Goal: Understand process/instructions: Learn about a topic

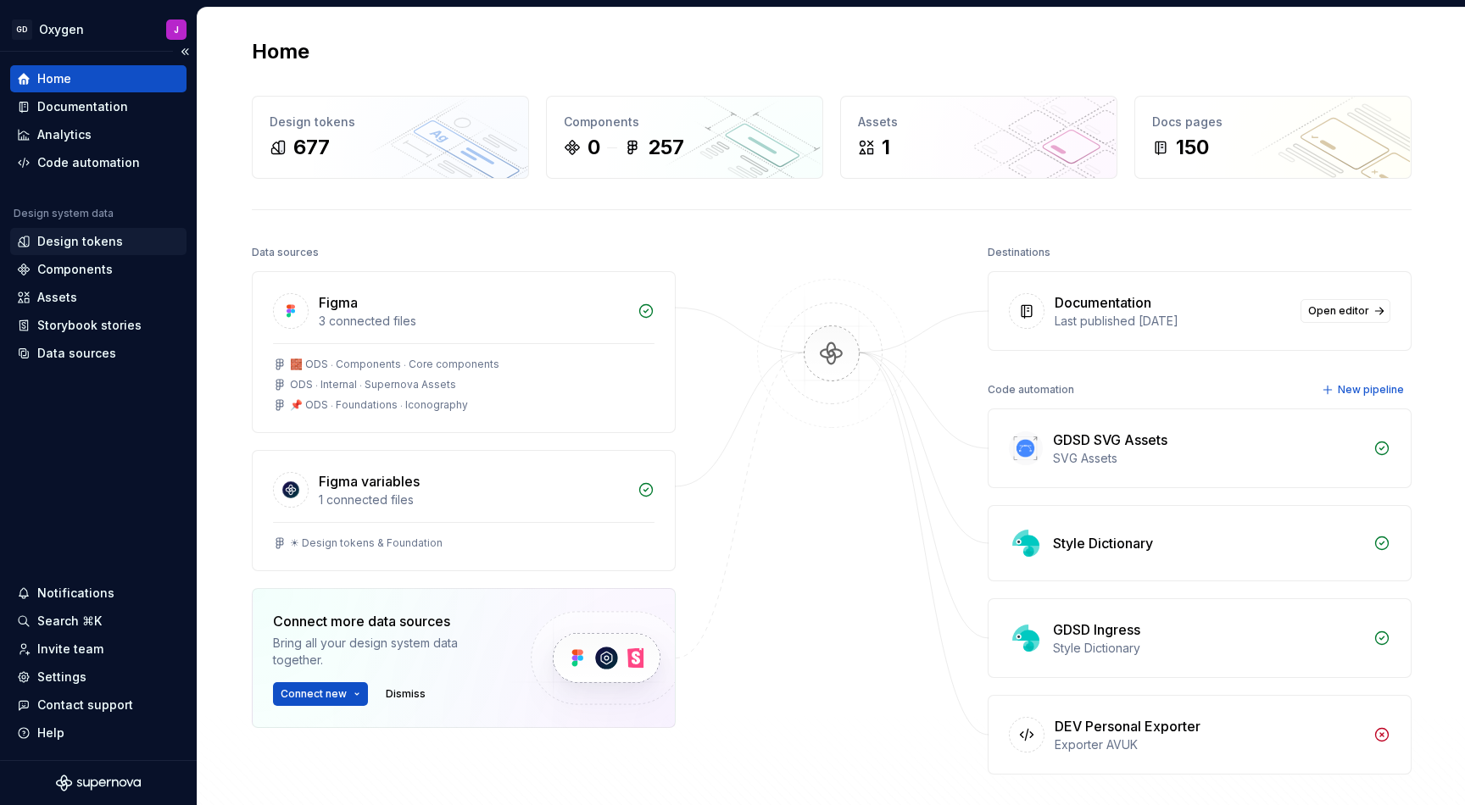
click at [78, 240] on div "Design tokens" at bounding box center [80, 241] width 86 height 17
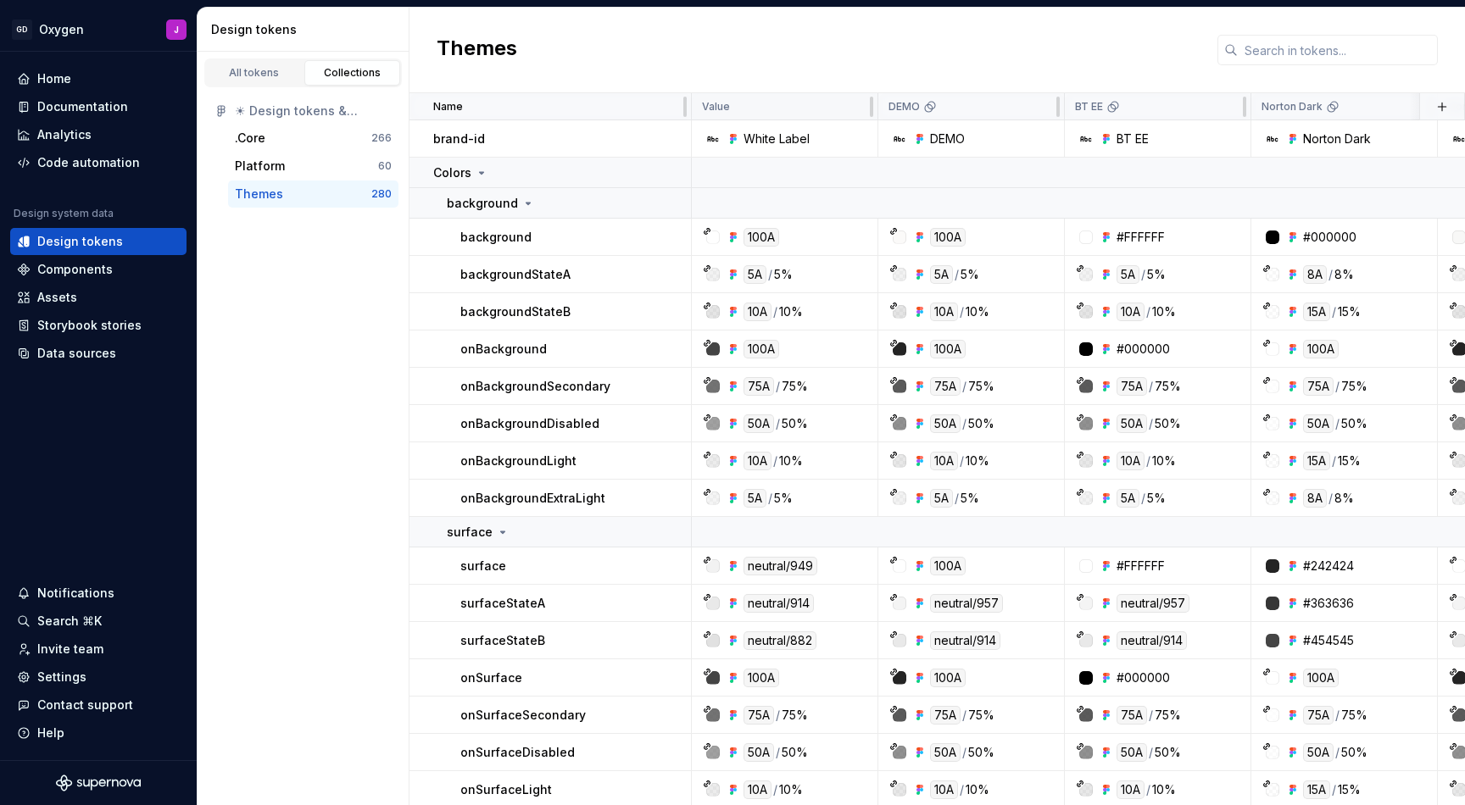
click at [789, 104] on div "Value" at bounding box center [784, 107] width 165 height 14
click at [777, 105] on div "Value" at bounding box center [784, 107] width 165 height 14
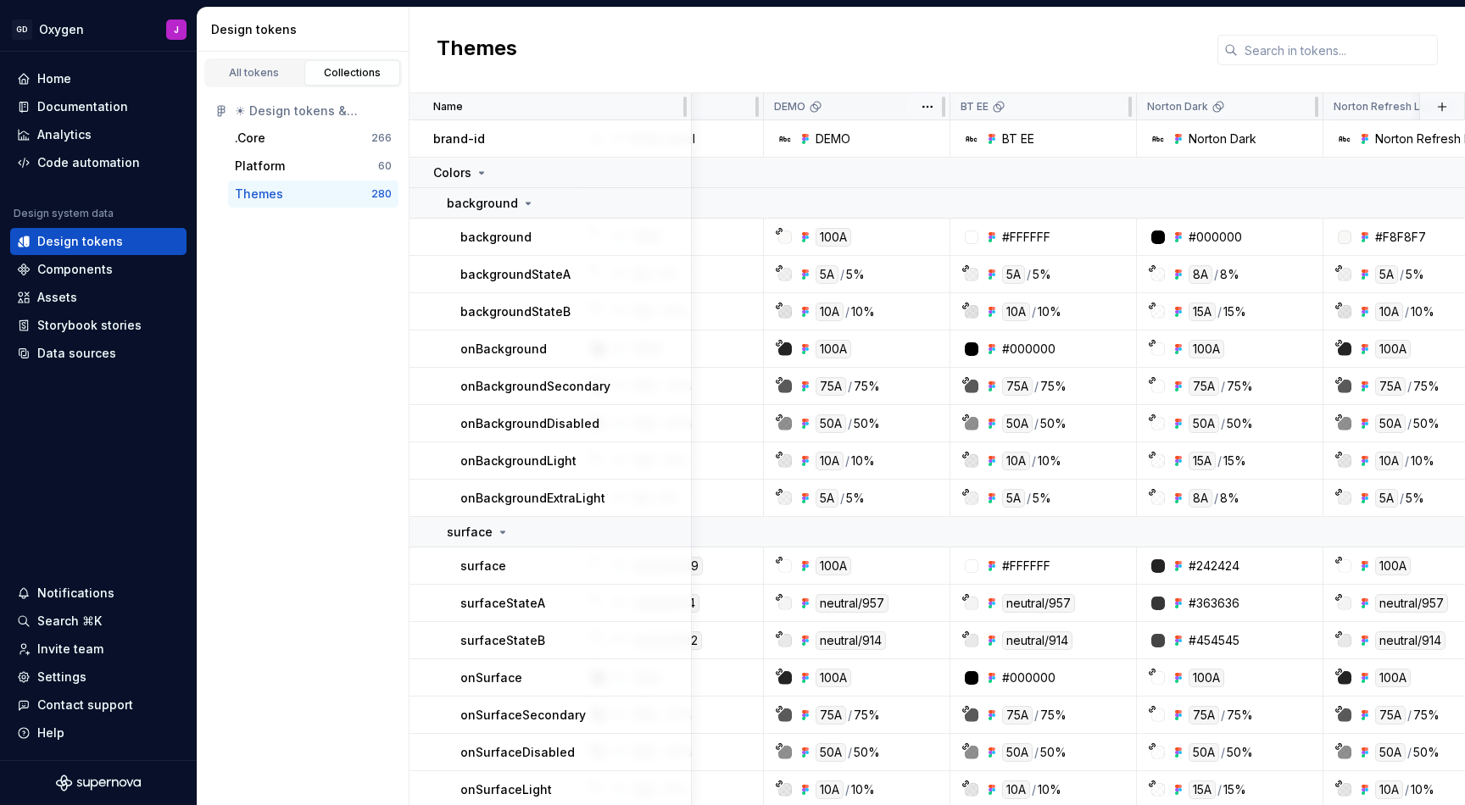
scroll to position [0, 164]
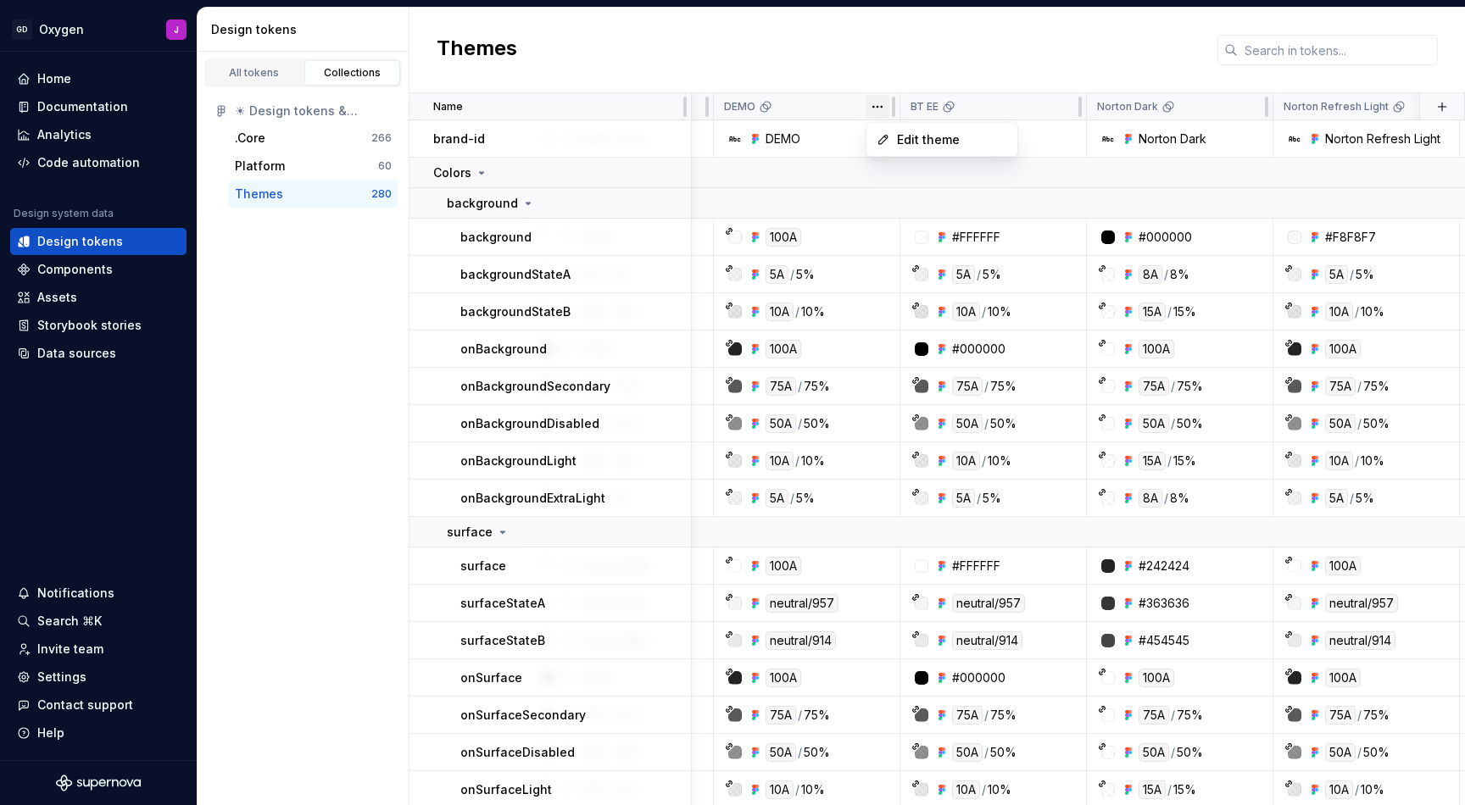
click at [873, 105] on html "GD Oxygen J Home Documentation Analytics Code automation Design system data Des…" at bounding box center [732, 402] width 1465 height 805
click at [915, 139] on span "Edit theme" at bounding box center [953, 139] width 110 height 17
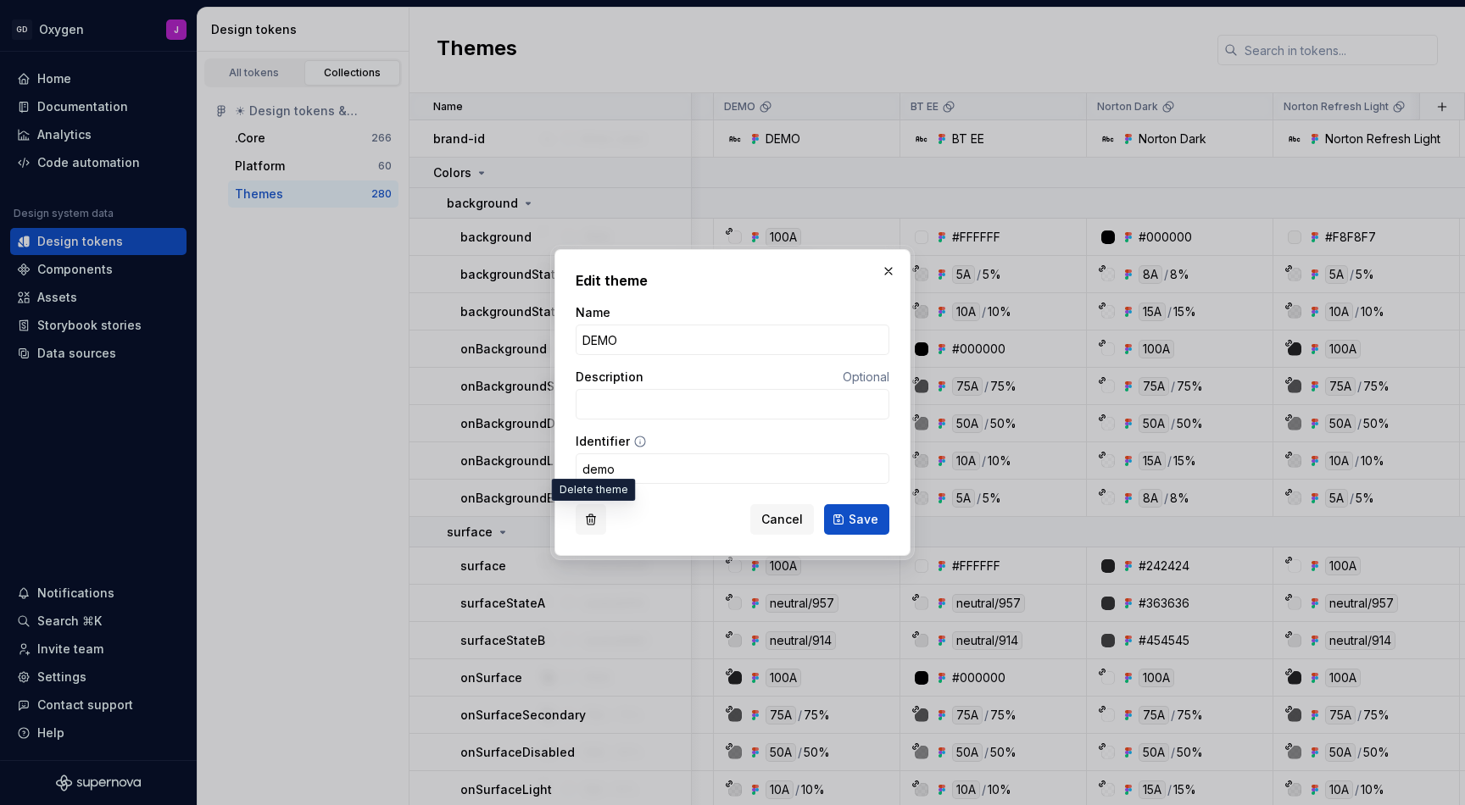
click at [584, 519] on button "button" at bounding box center [591, 519] width 31 height 31
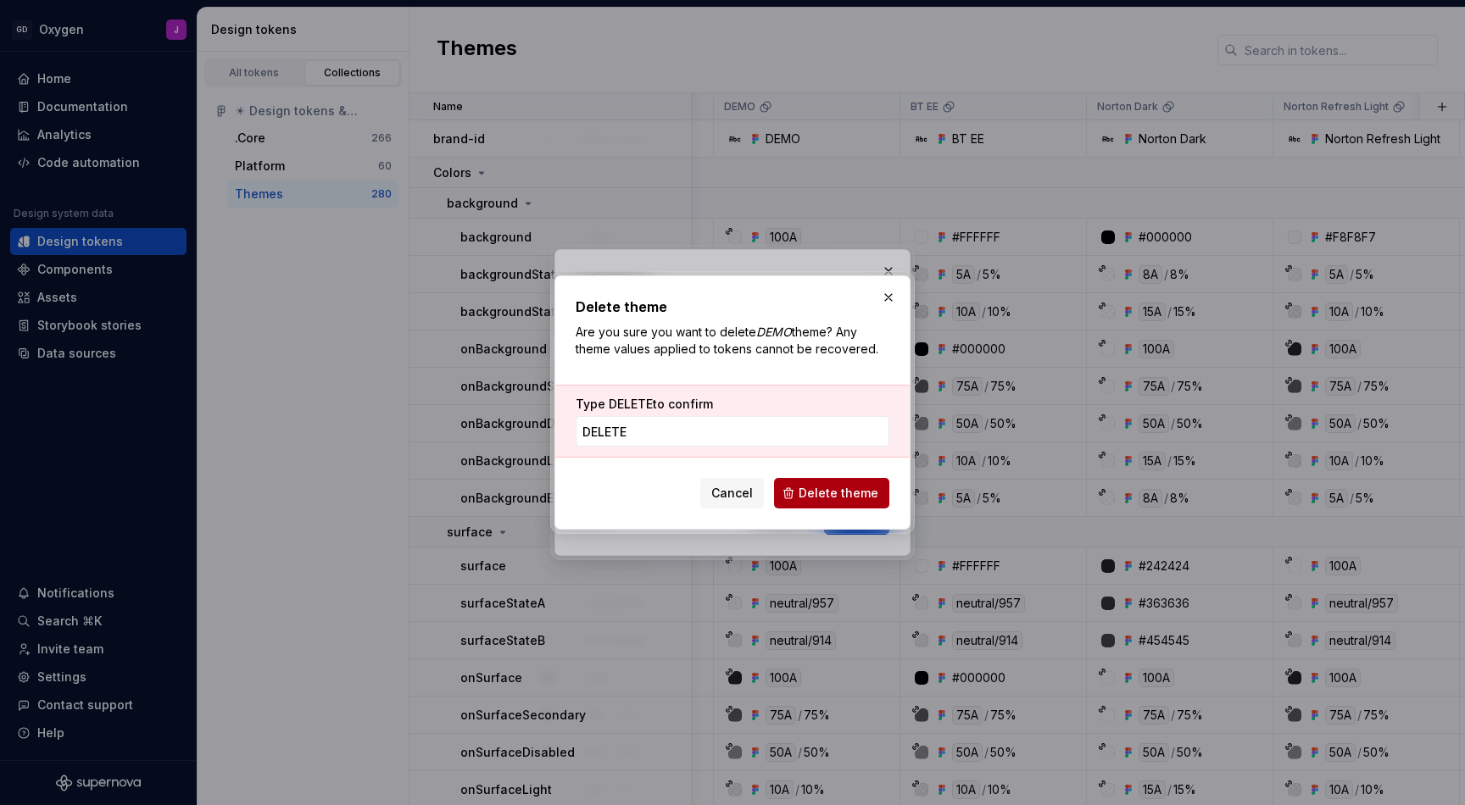
type input "DELETE"
click at [873, 493] on span "Delete theme" at bounding box center [839, 493] width 80 height 17
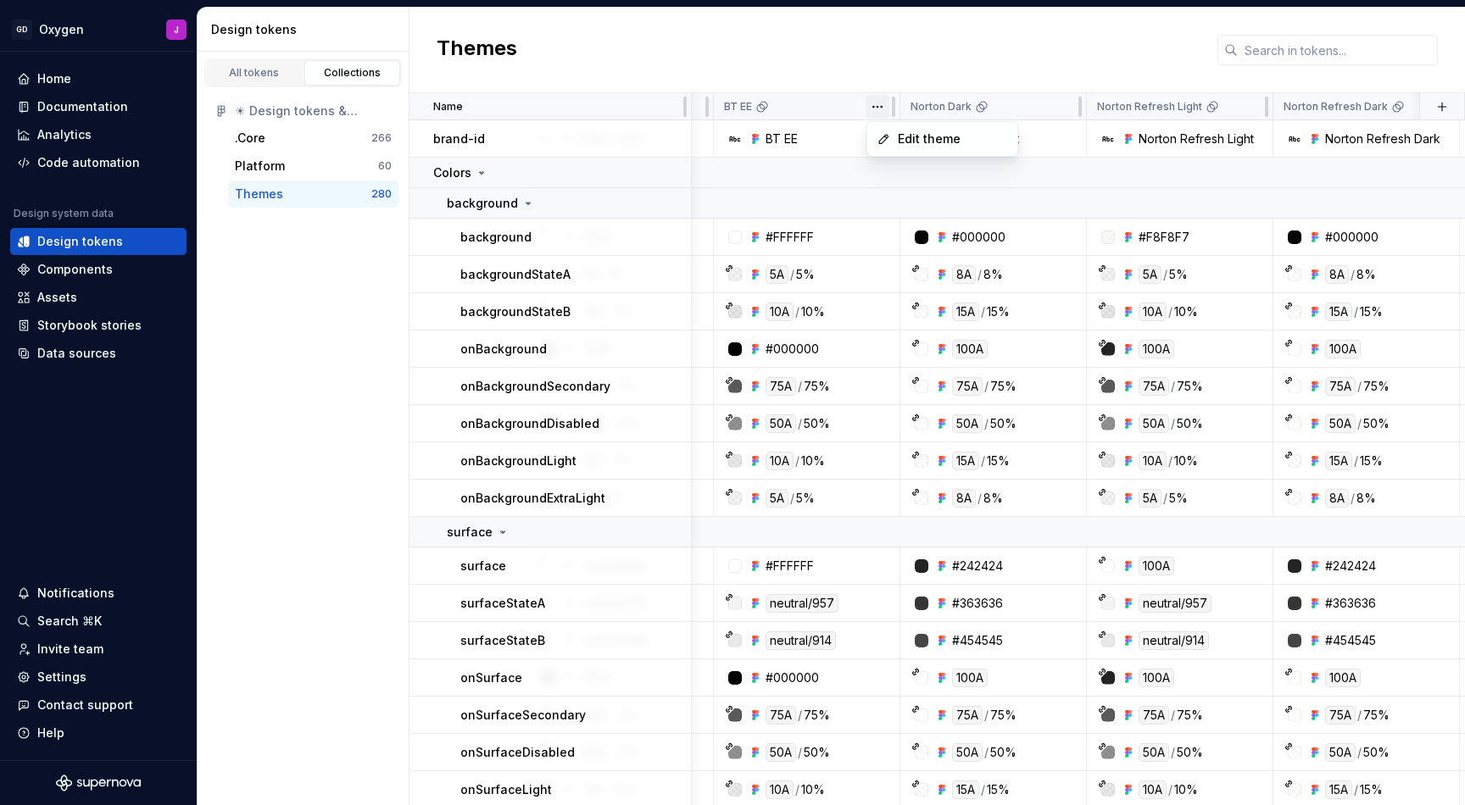
click at [876, 105] on html "GD Oxygen J Home Documentation Analytics Code automation Design system data Des…" at bounding box center [732, 402] width 1465 height 805
click at [914, 139] on span "Edit theme" at bounding box center [953, 139] width 110 height 17
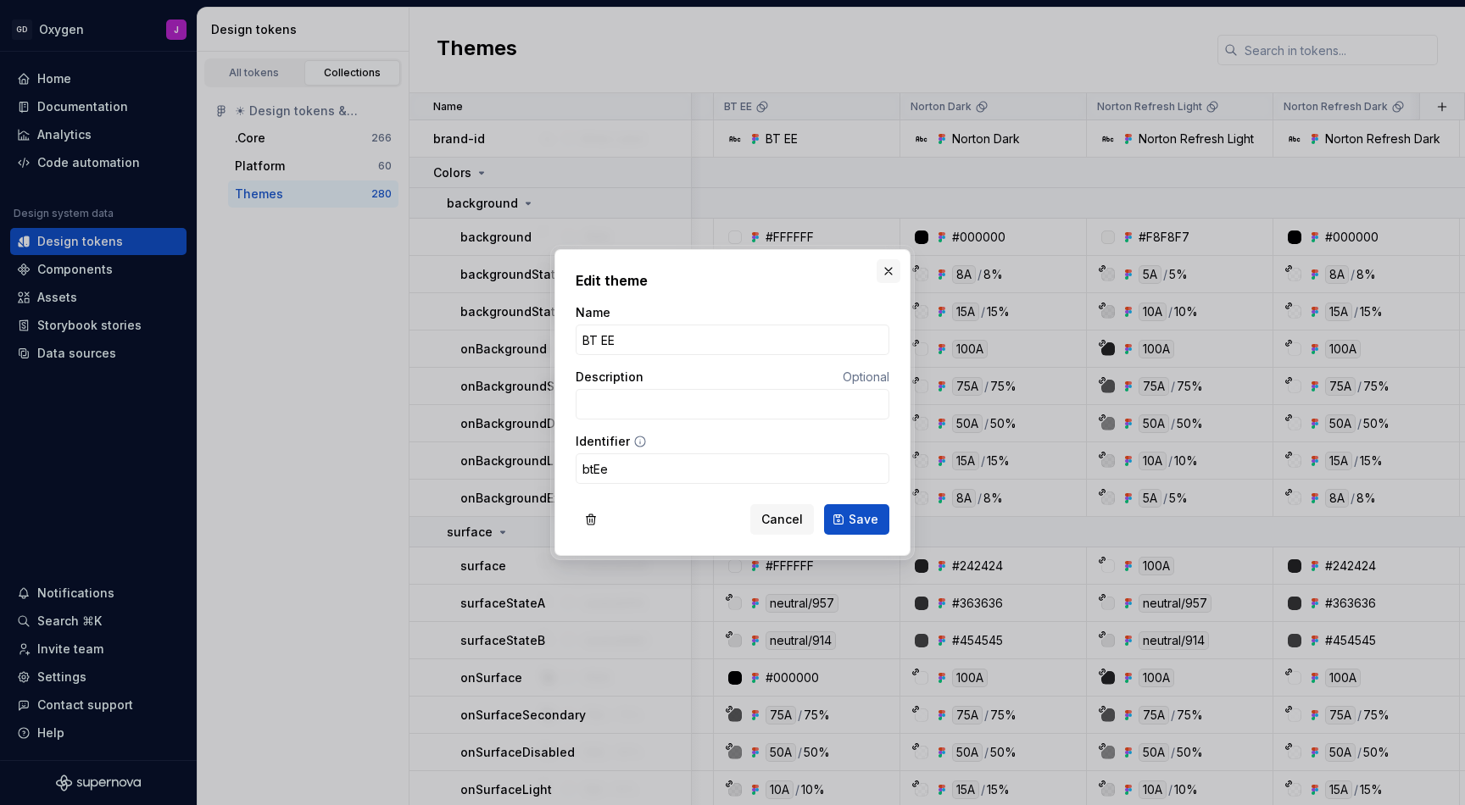
click at [888, 267] on button "button" at bounding box center [889, 271] width 24 height 24
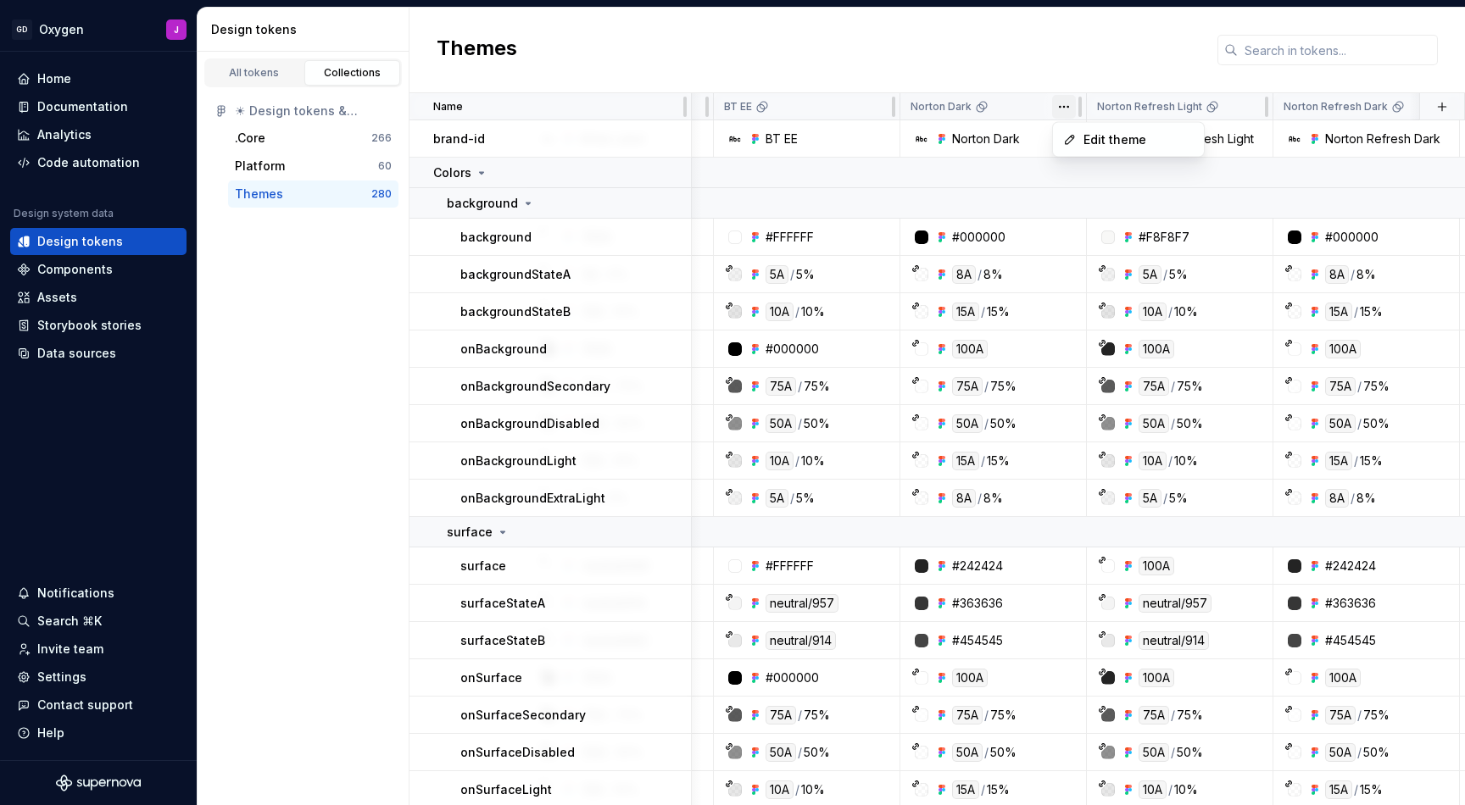
click at [1061, 103] on html "GD Oxygen J Home Documentation Analytics Code automation Design system data Des…" at bounding box center [732, 402] width 1465 height 805
click at [1080, 137] on div "Edit theme" at bounding box center [1129, 138] width 144 height 27
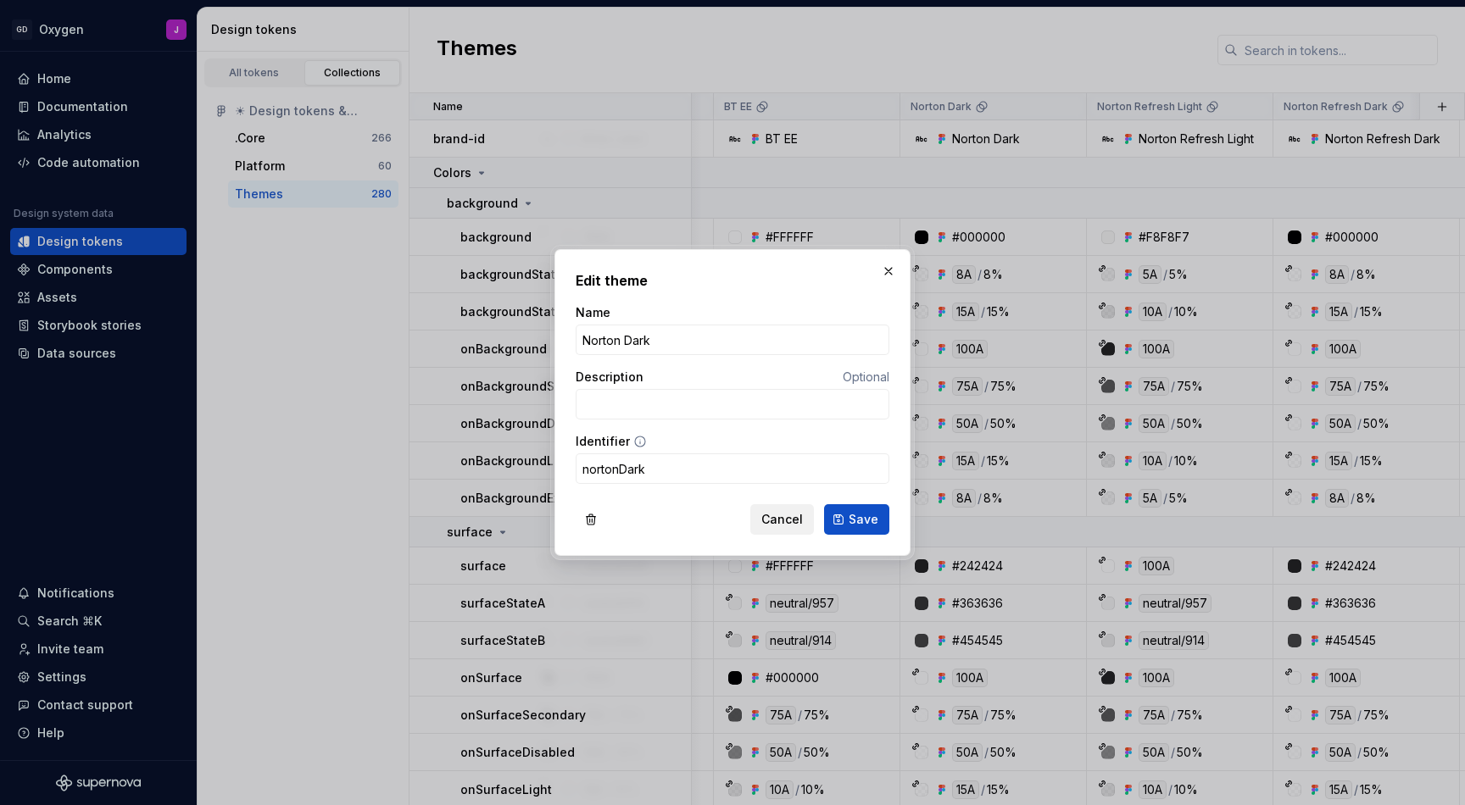
click at [786, 519] on span "Cancel" at bounding box center [782, 519] width 42 height 17
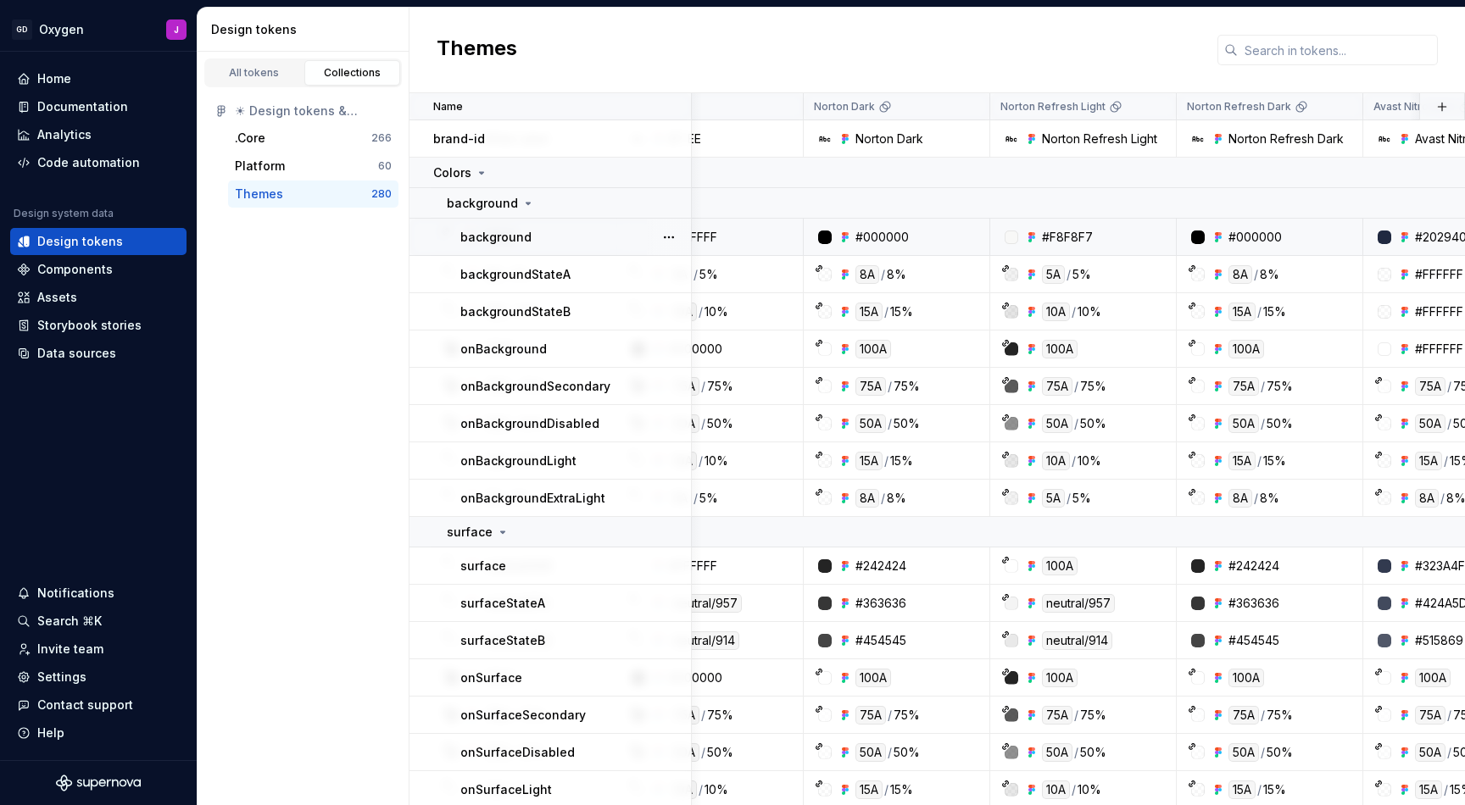
scroll to position [0, 267]
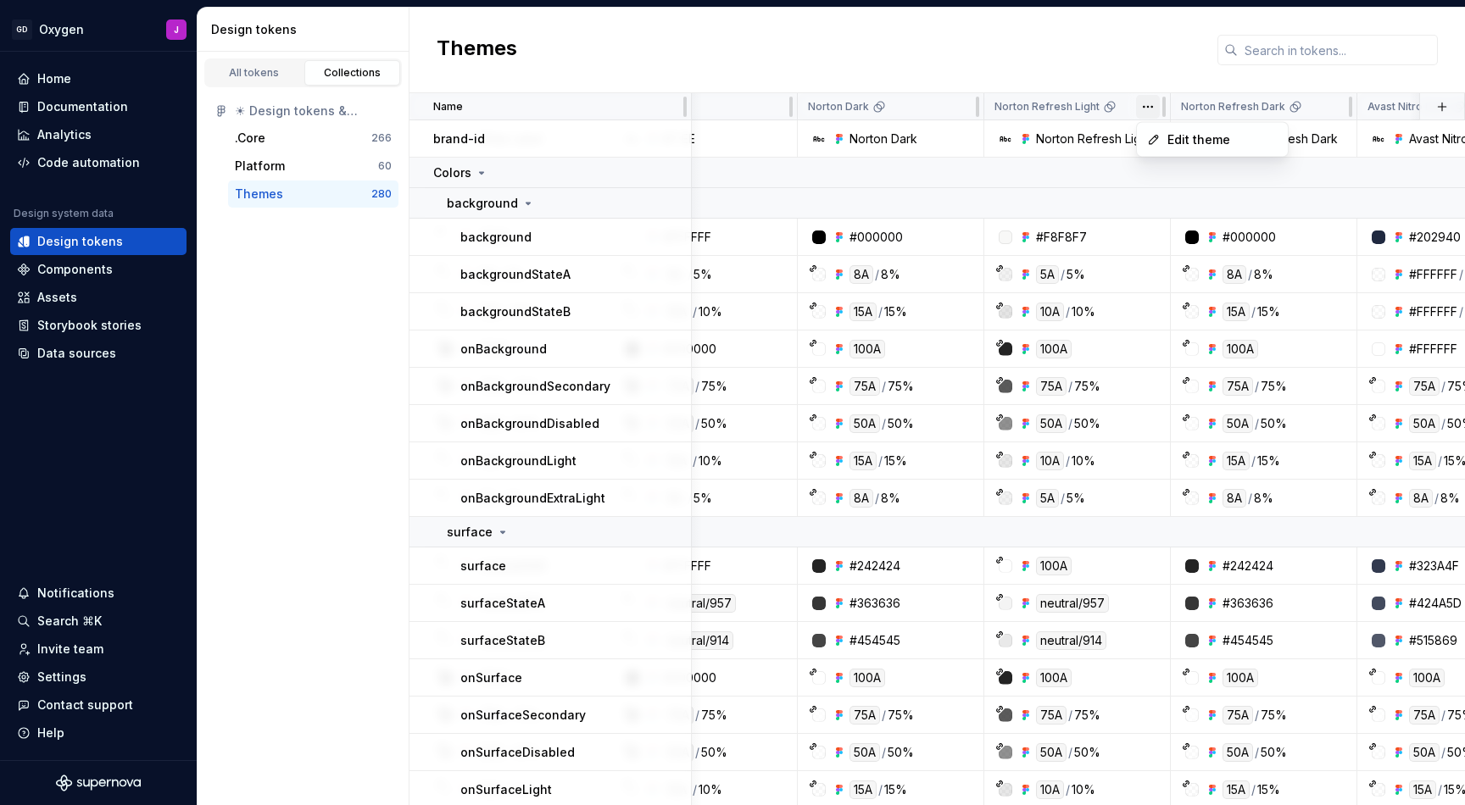
click at [1148, 105] on html "GD Oxygen J Home Documentation Analytics Code automation Design system data Des…" at bounding box center [732, 402] width 1465 height 805
click at [1170, 132] on span "Edit theme" at bounding box center [1223, 139] width 110 height 17
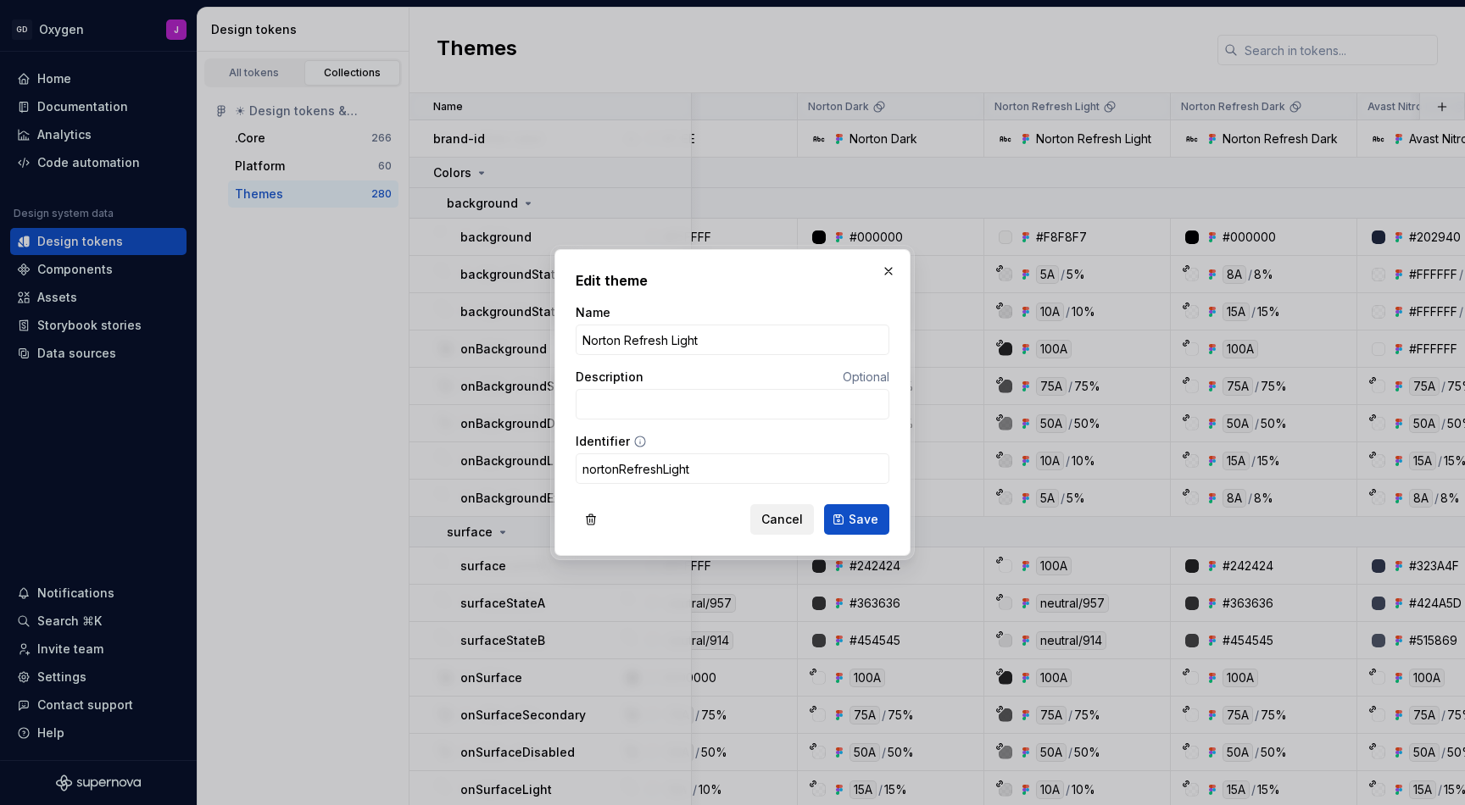
click at [791, 517] on span "Cancel" at bounding box center [782, 519] width 42 height 17
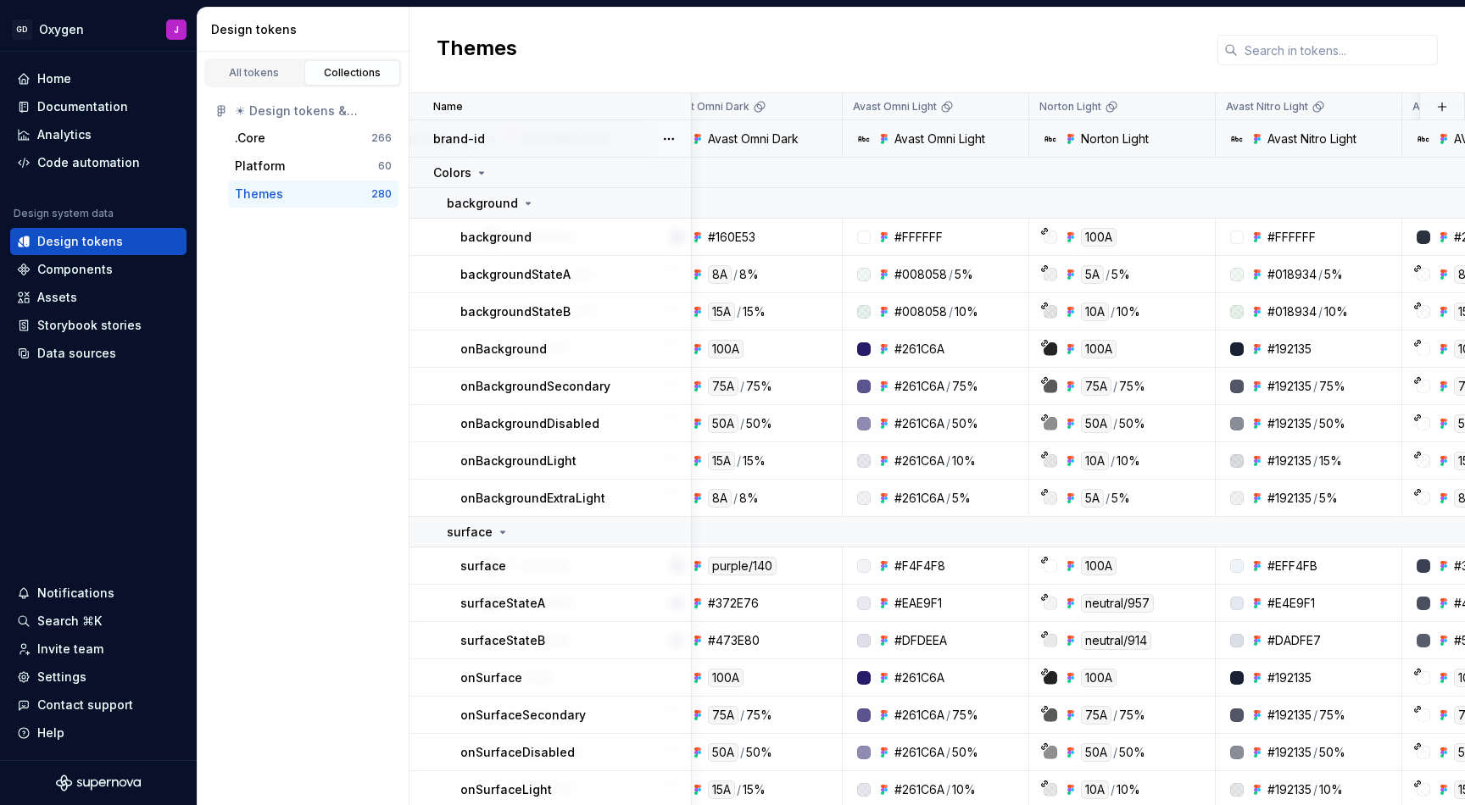
scroll to position [0, 1155]
click at [1188, 106] on html "GD Oxygen J Home Documentation Analytics Code automation Design system data Des…" at bounding box center [732, 402] width 1465 height 805
click at [1209, 137] on div "Edit theme" at bounding box center [1257, 139] width 144 height 27
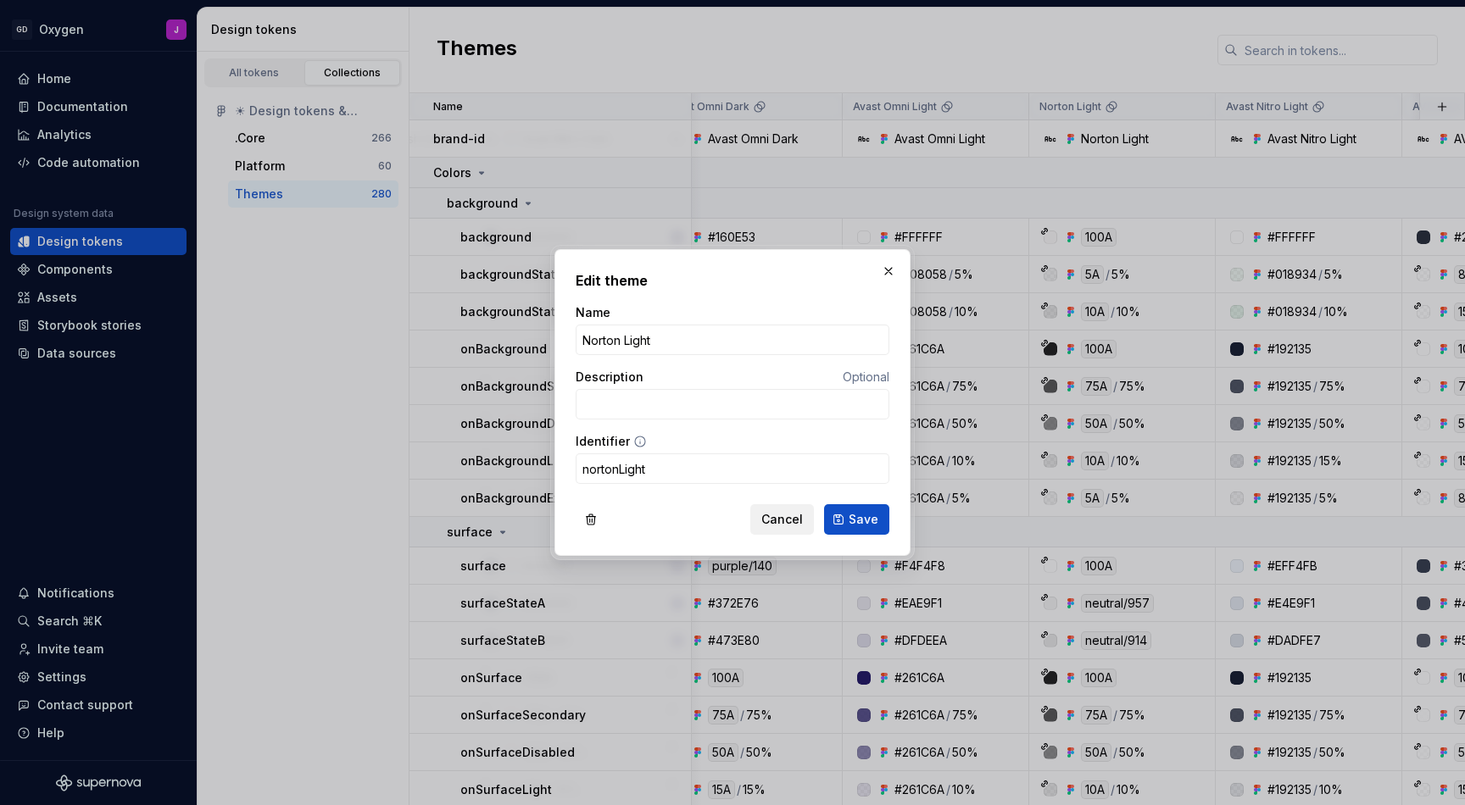
click at [788, 522] on span "Cancel" at bounding box center [782, 519] width 42 height 17
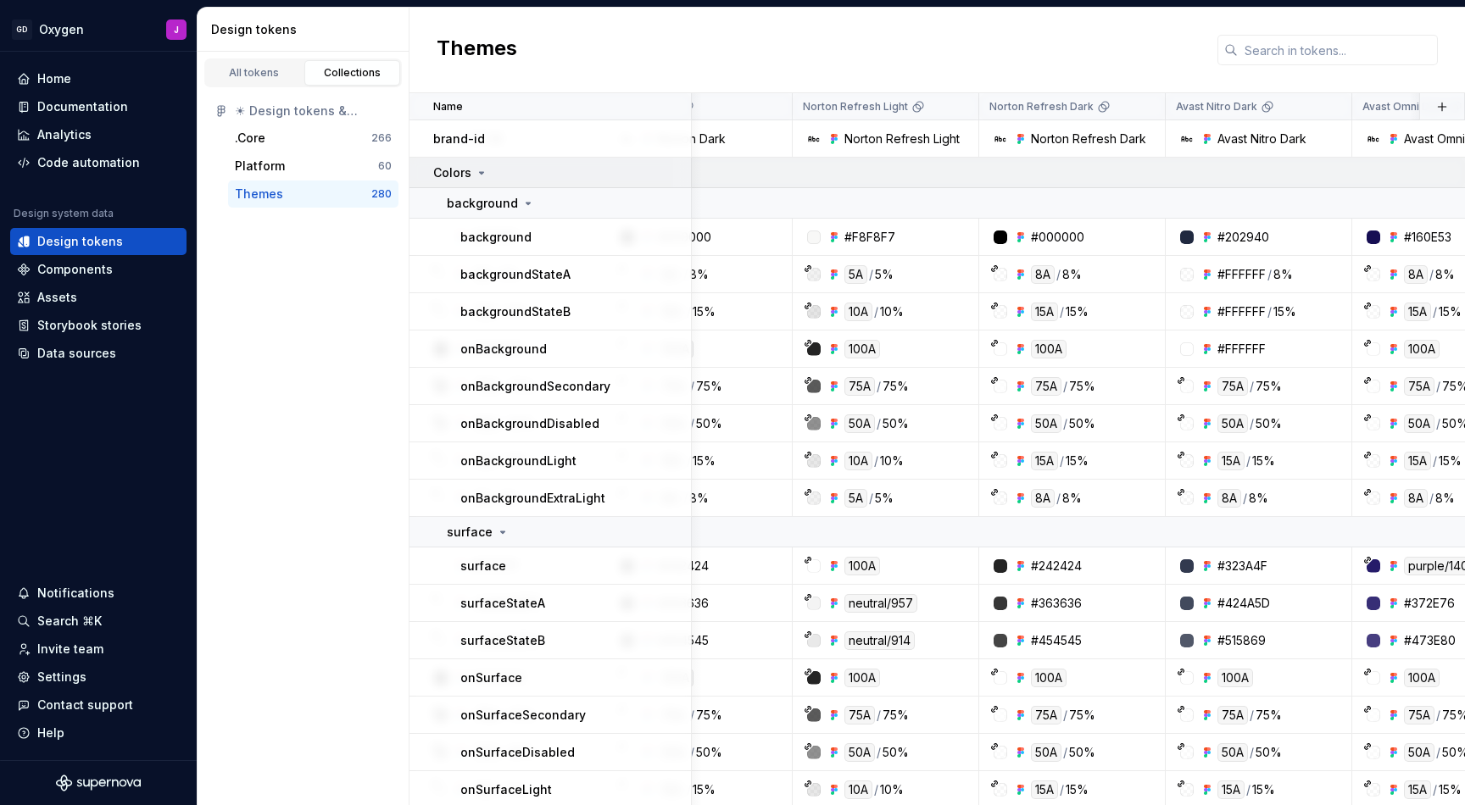
scroll to position [0, 473]
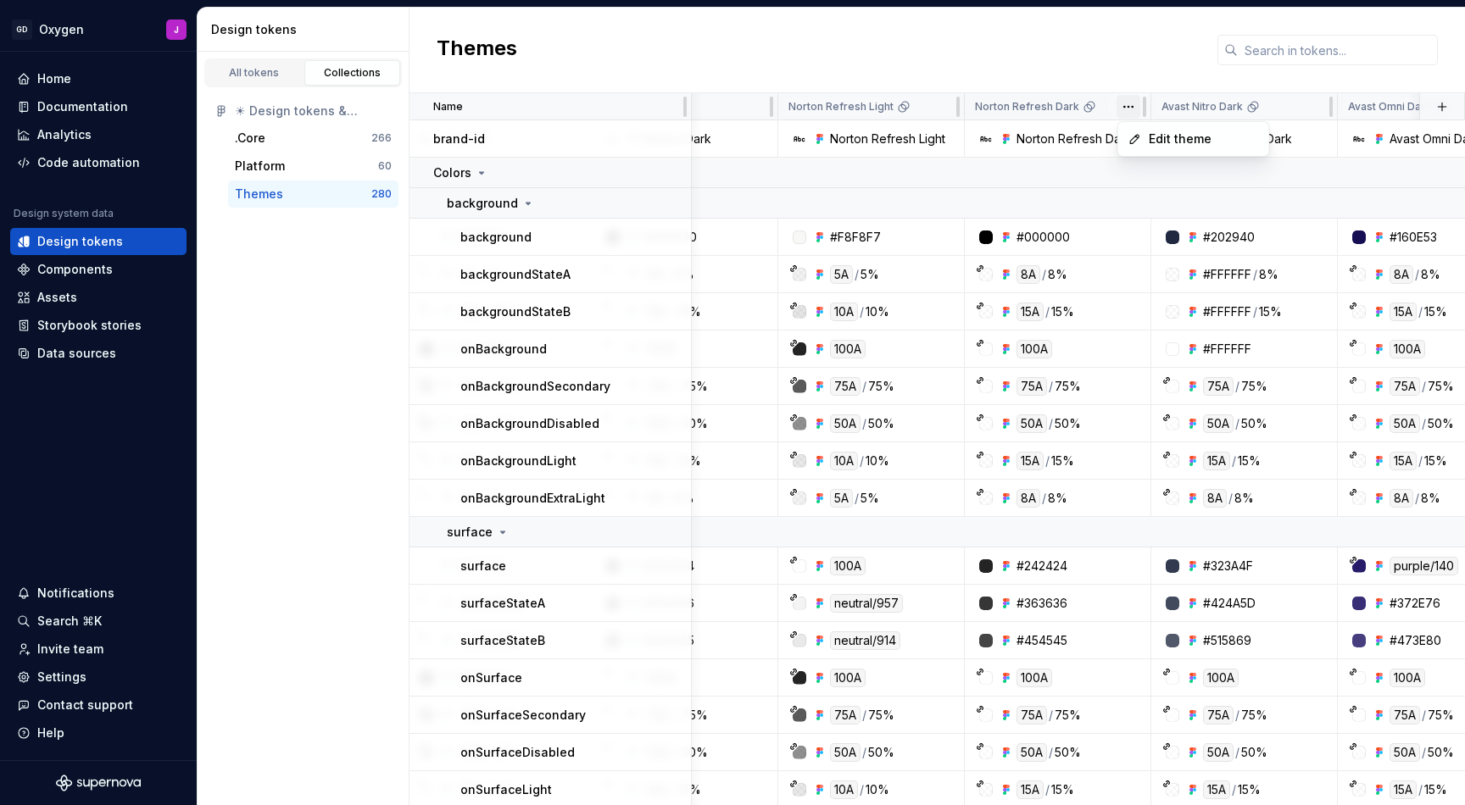
click at [1130, 104] on html "GD Oxygen J Home Documentation Analytics Code automation Design system data Des…" at bounding box center [732, 402] width 1465 height 805
click at [1149, 131] on div "Edit theme" at bounding box center [1194, 138] width 144 height 27
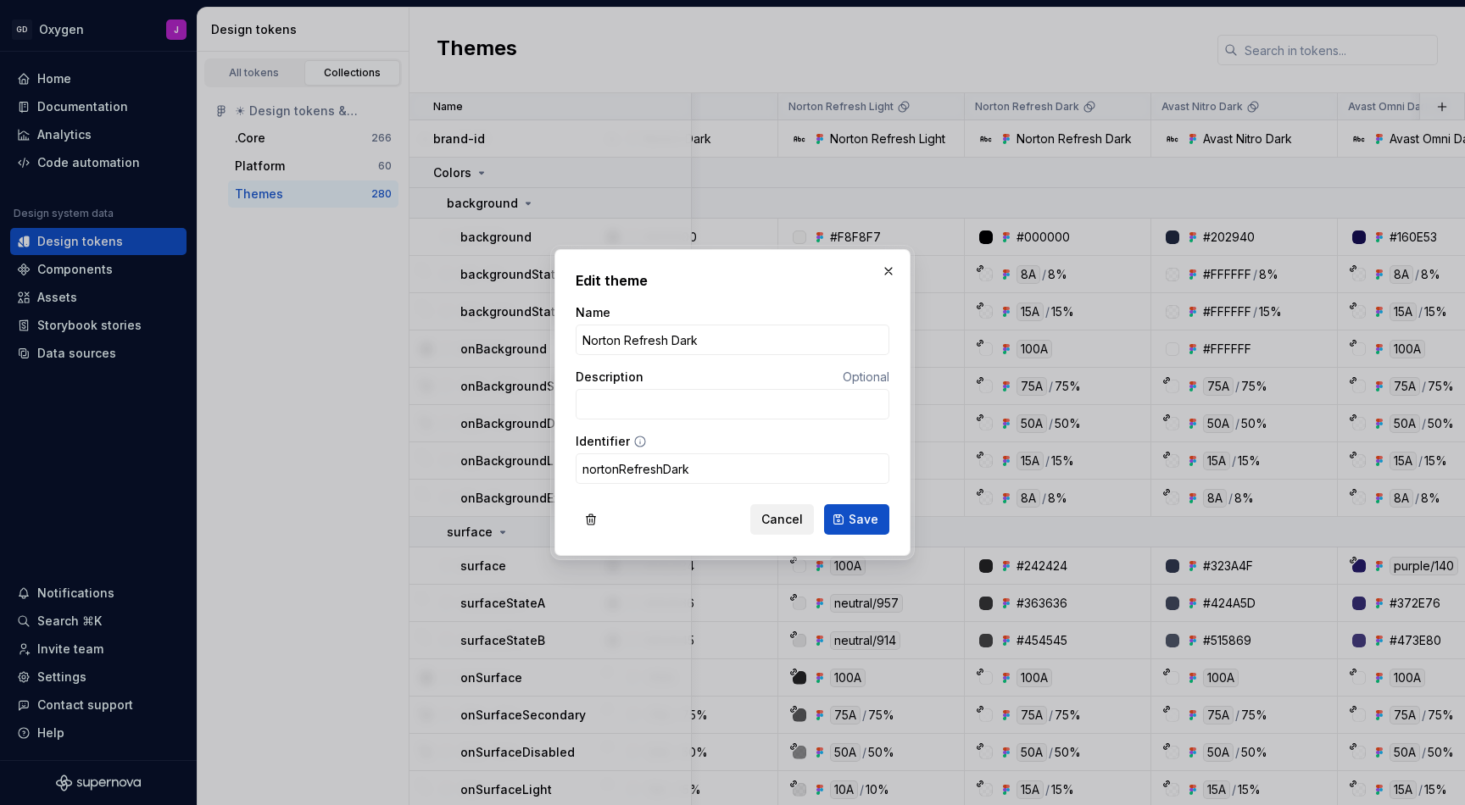
click at [794, 516] on span "Cancel" at bounding box center [782, 519] width 42 height 17
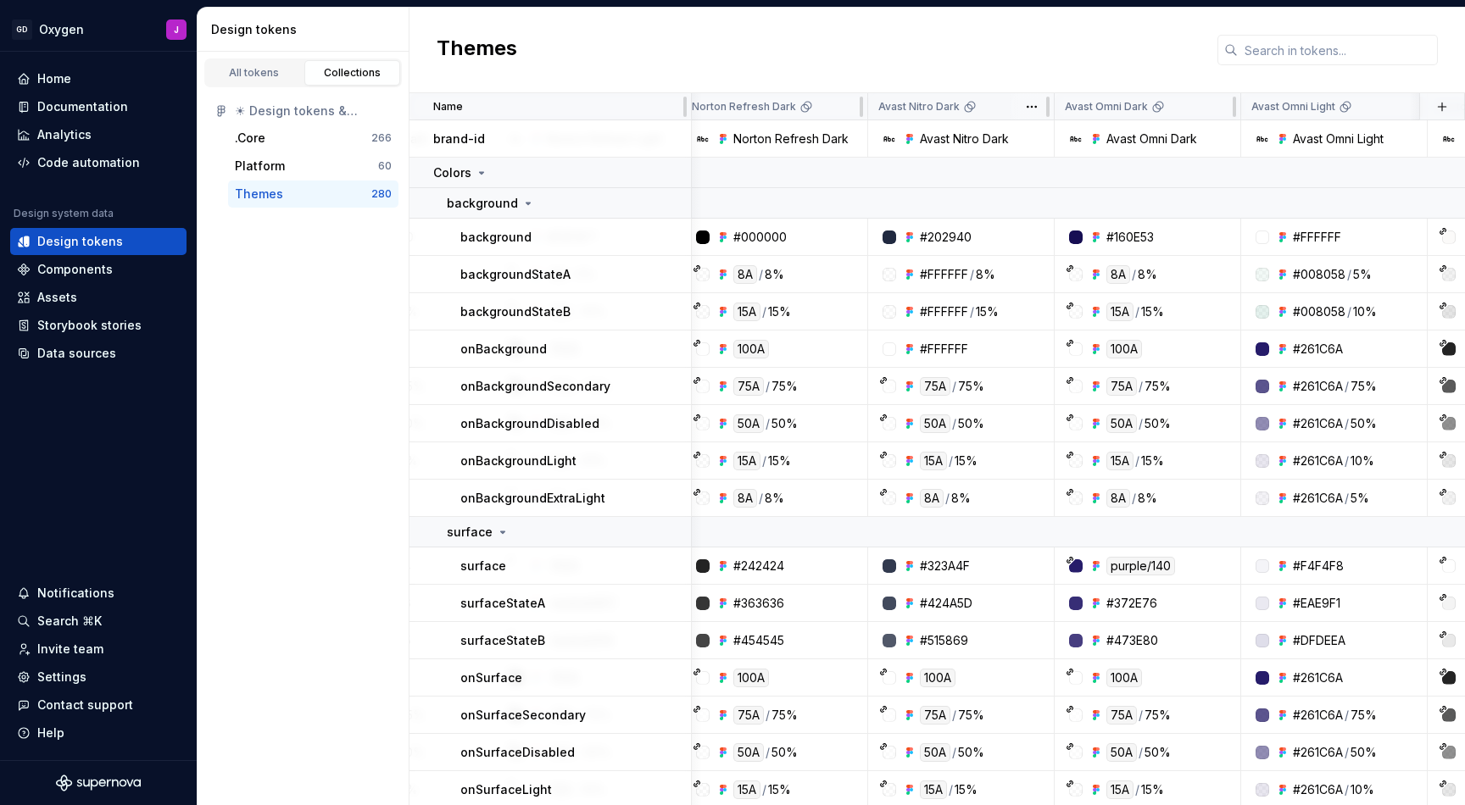
scroll to position [0, 762]
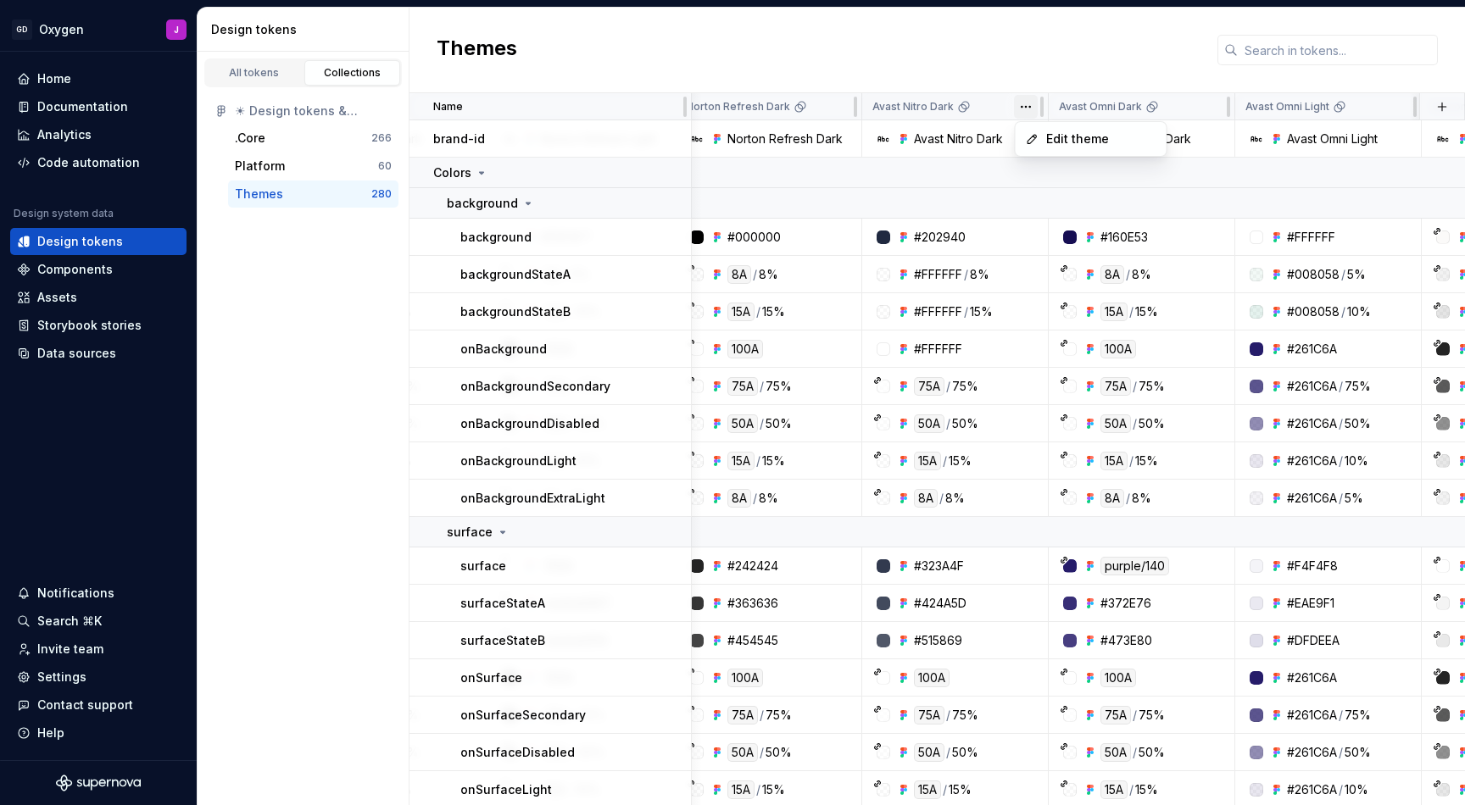
click at [1028, 103] on html "GD Oxygen J Home Documentation Analytics Code automation Design system data Des…" at bounding box center [732, 402] width 1465 height 805
click at [1045, 139] on div "Edit theme" at bounding box center [1091, 138] width 144 height 27
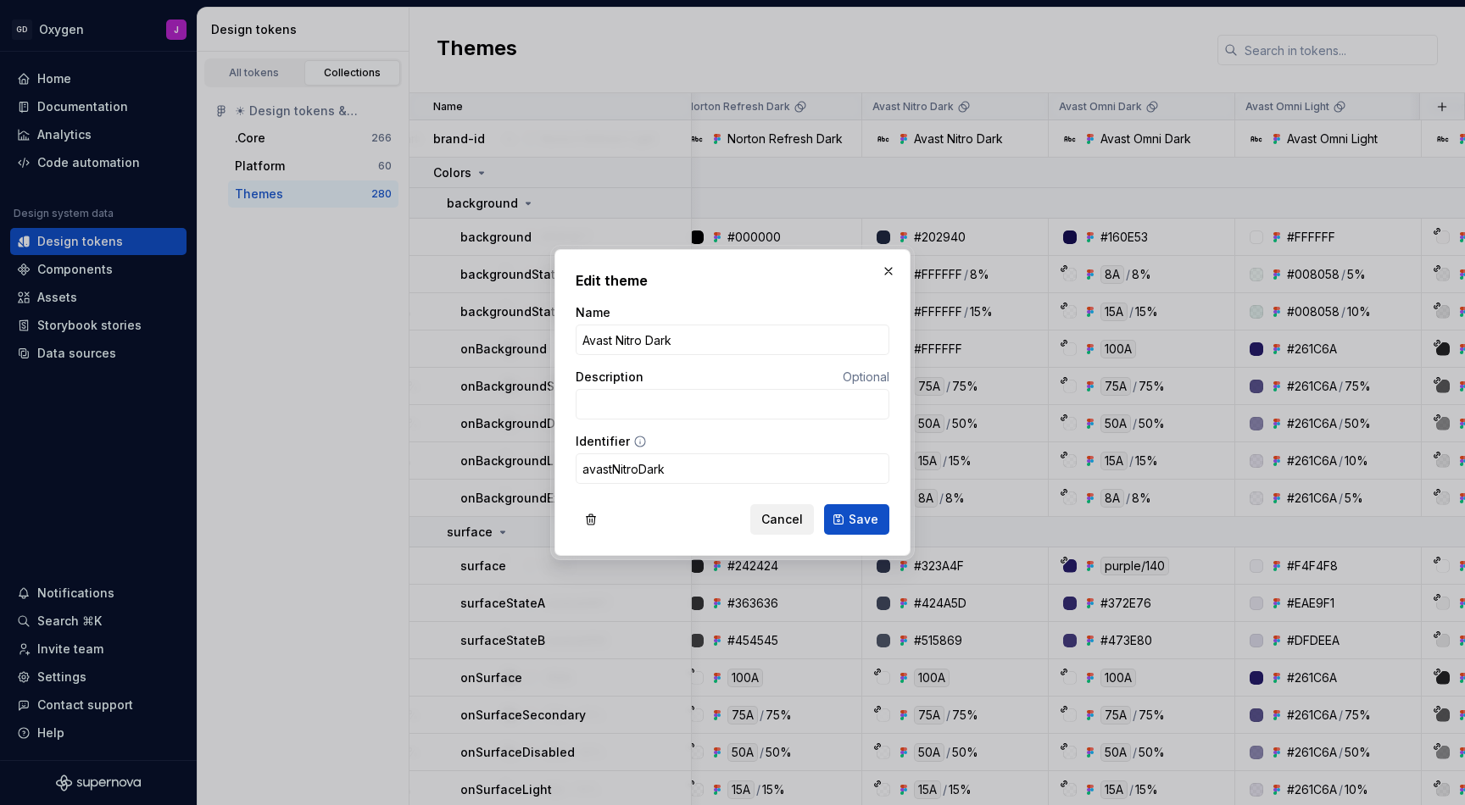
click at [783, 522] on span "Cancel" at bounding box center [782, 519] width 42 height 17
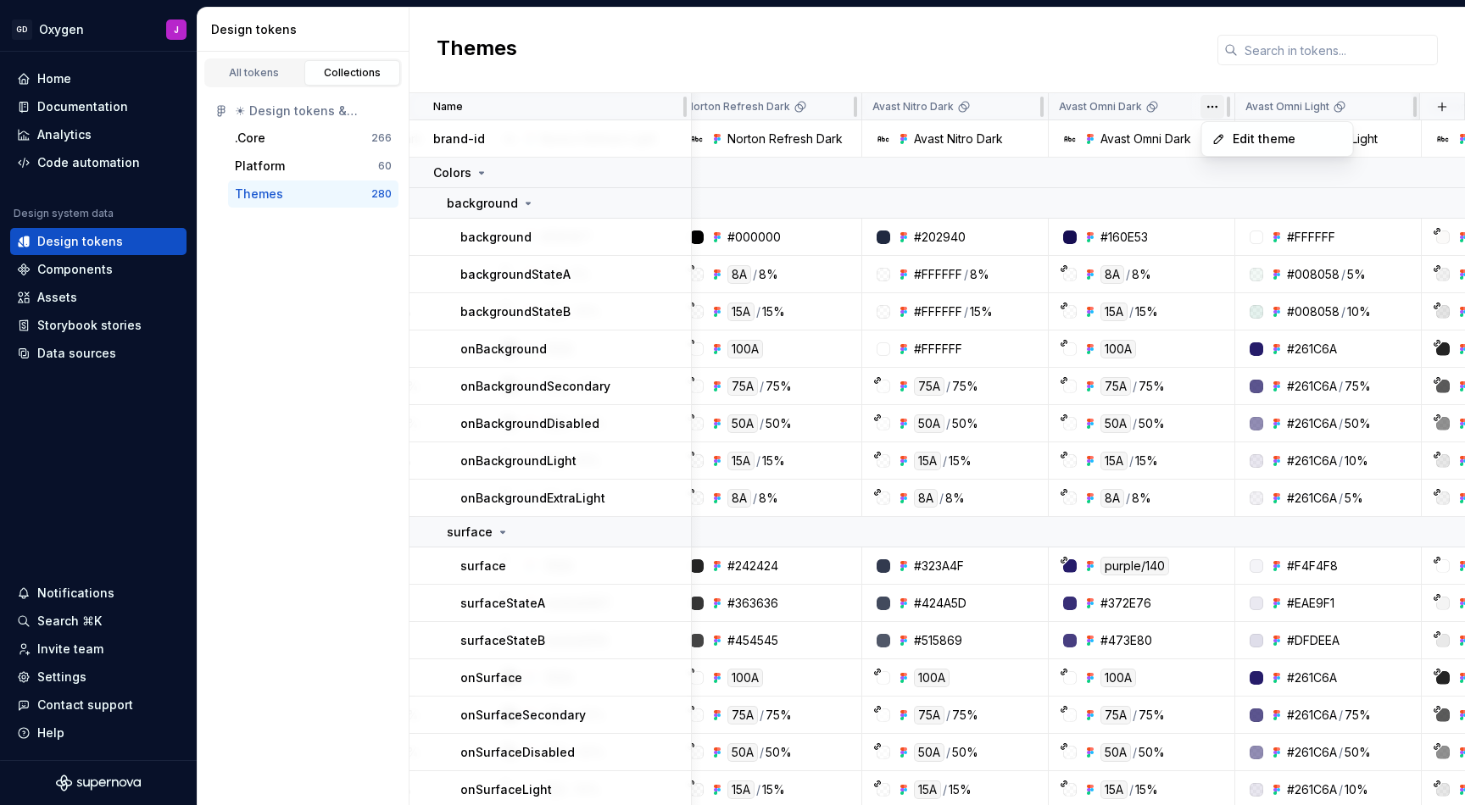
click at [1214, 105] on html "GD Oxygen J Home Documentation Analytics Code automation Design system data Des…" at bounding box center [732, 402] width 1465 height 805
click at [1226, 132] on div "Edit theme" at bounding box center [1278, 138] width 144 height 27
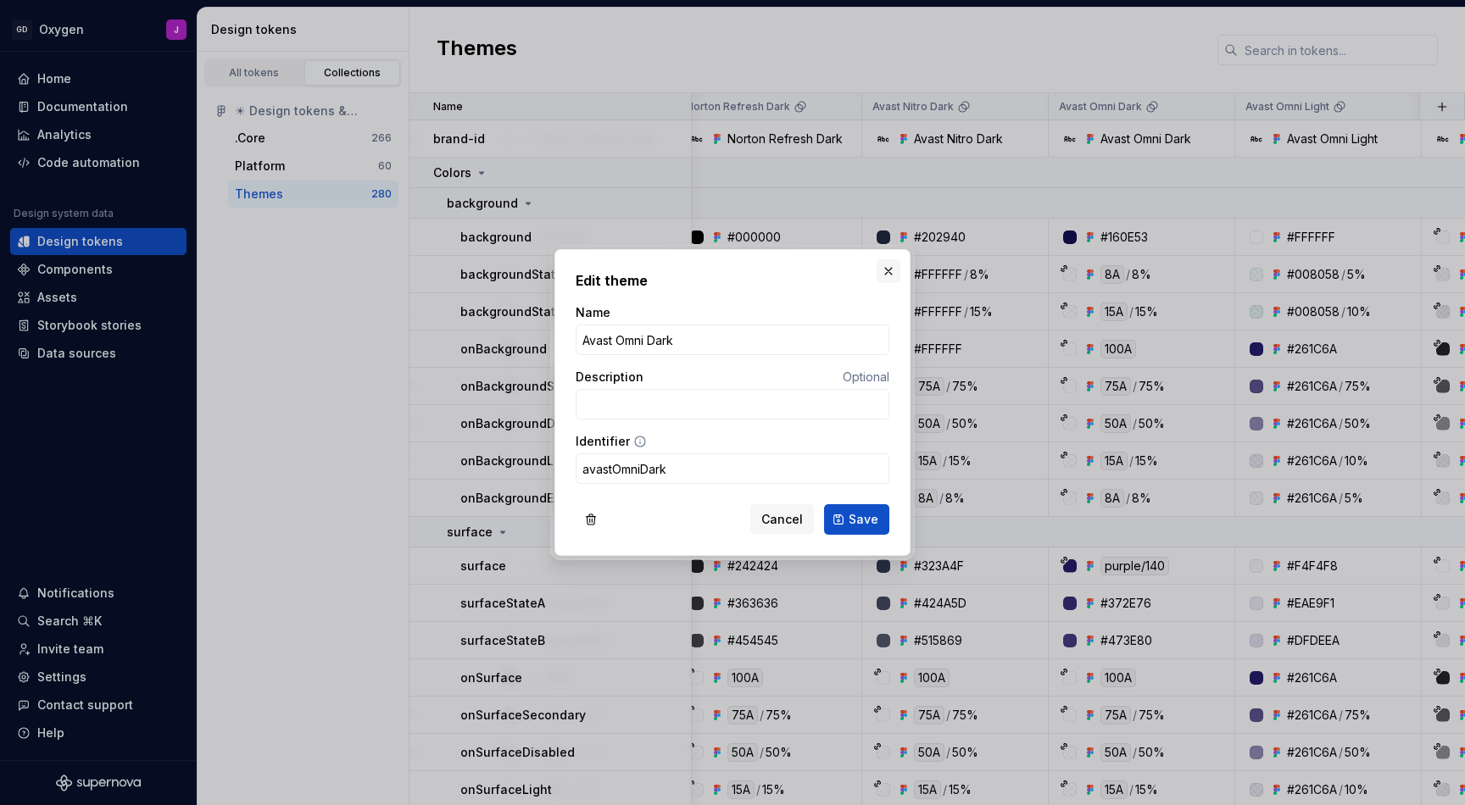
click at [891, 273] on button "button" at bounding box center [889, 271] width 24 height 24
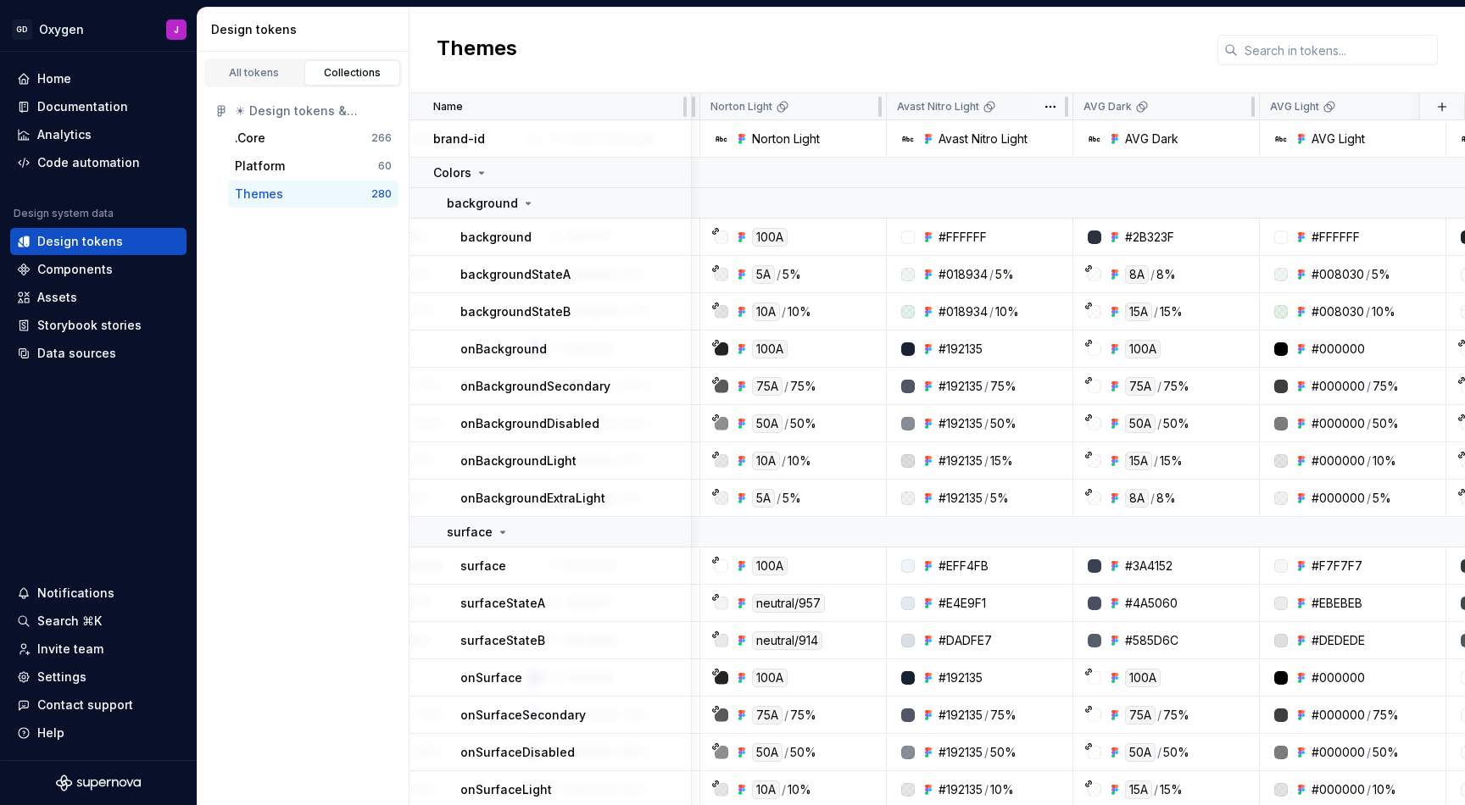
scroll to position [0, 1719]
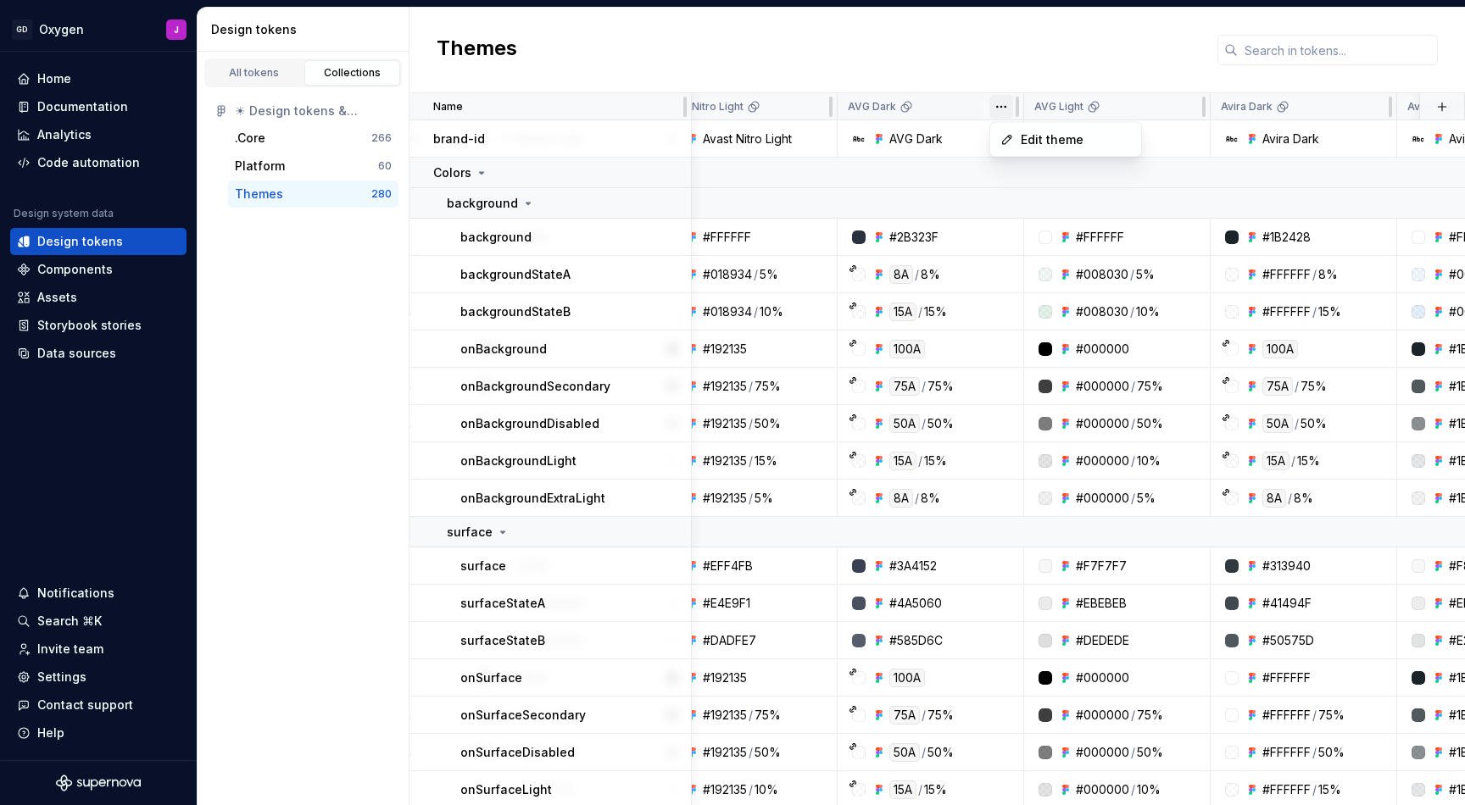
click at [998, 102] on html "GD Oxygen J Home Documentation Analytics Code automation Design system data Des…" at bounding box center [732, 402] width 1465 height 805
click at [1042, 139] on span "Edit theme" at bounding box center [1077, 139] width 110 height 17
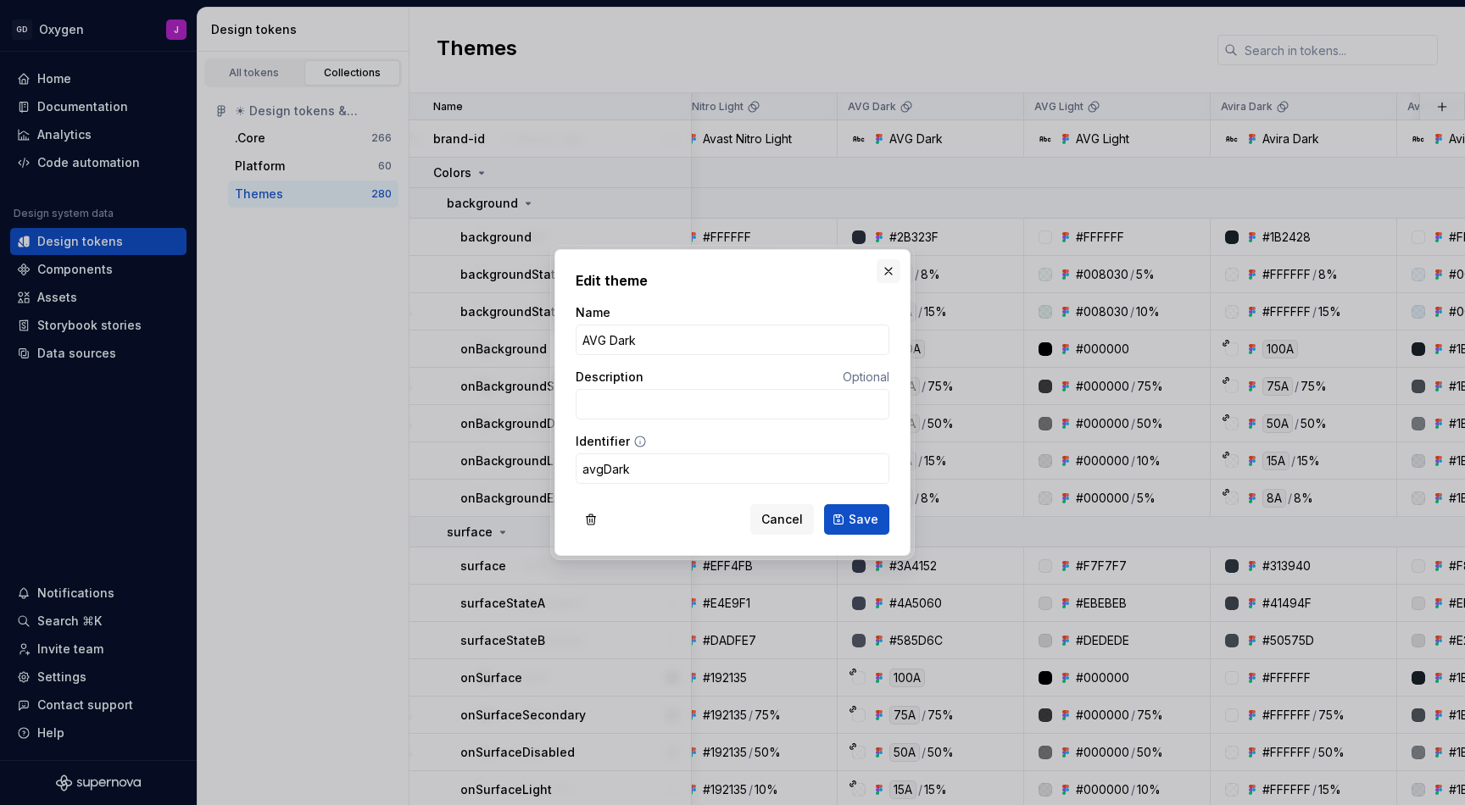
click at [889, 269] on button "button" at bounding box center [889, 271] width 24 height 24
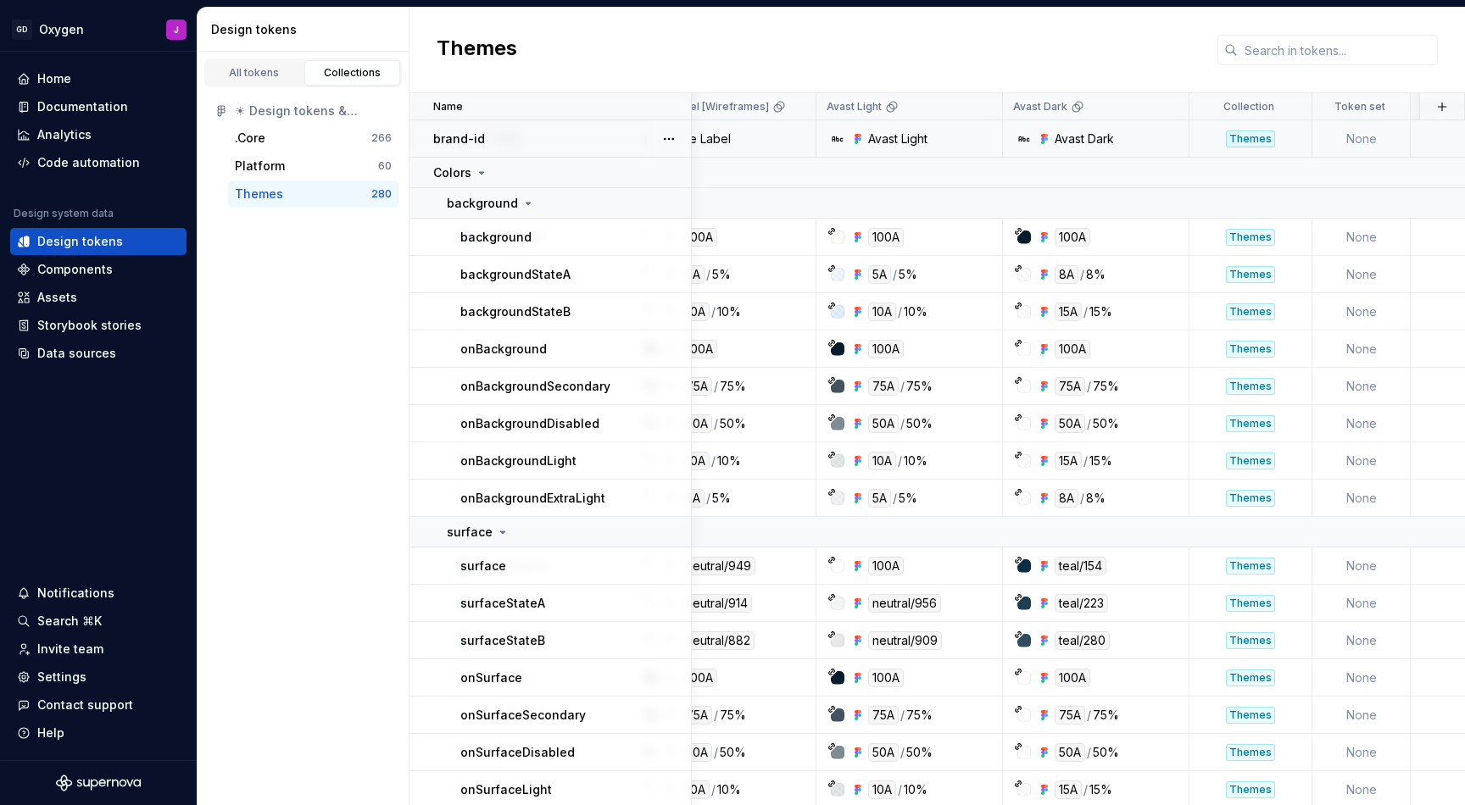
scroll to position [0, 3283]
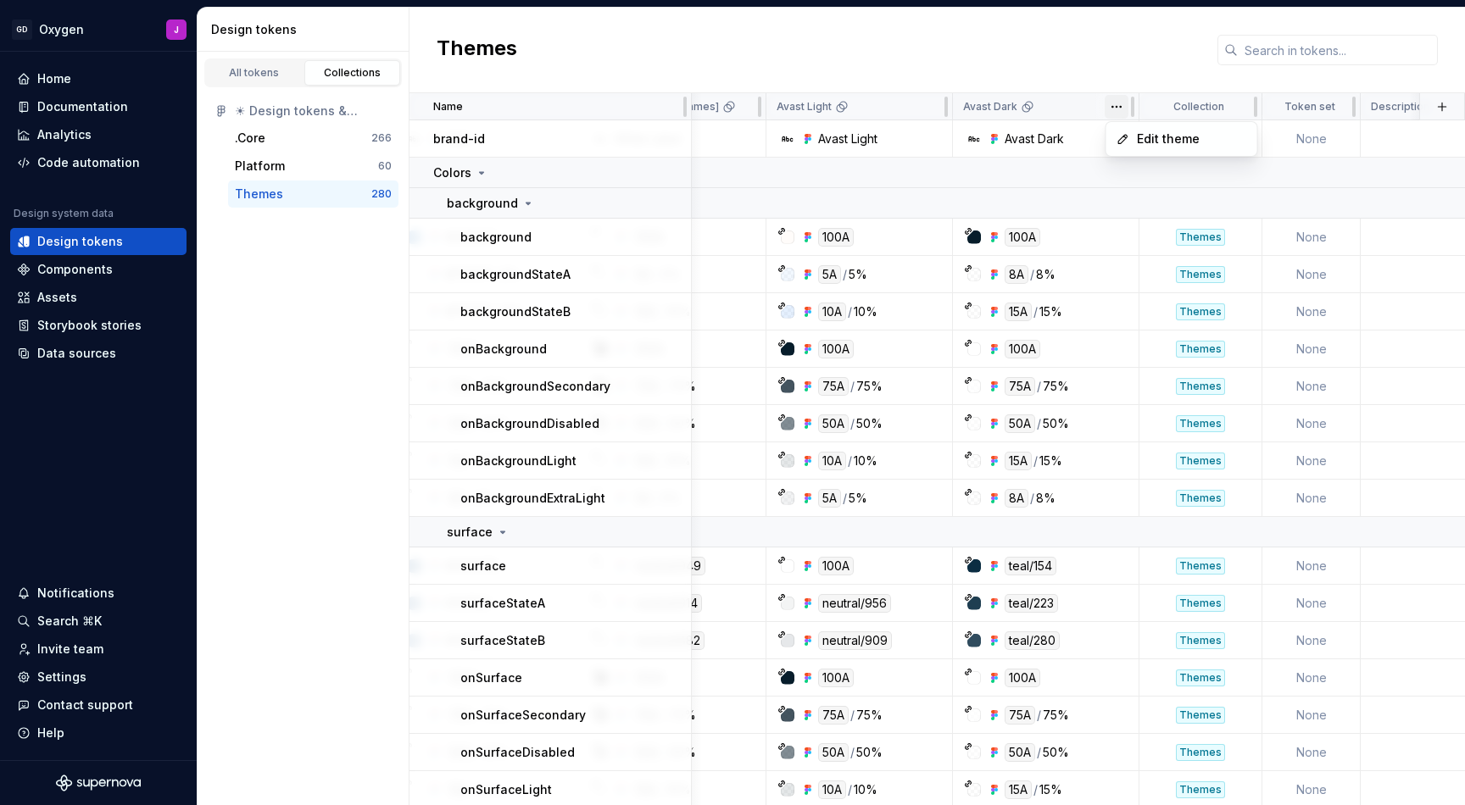
click at [1117, 103] on html "GD Oxygen J Home Documentation Analytics Code automation Design system data Des…" at bounding box center [732, 402] width 1465 height 805
click at [1133, 137] on div "Edit theme" at bounding box center [1182, 138] width 144 height 27
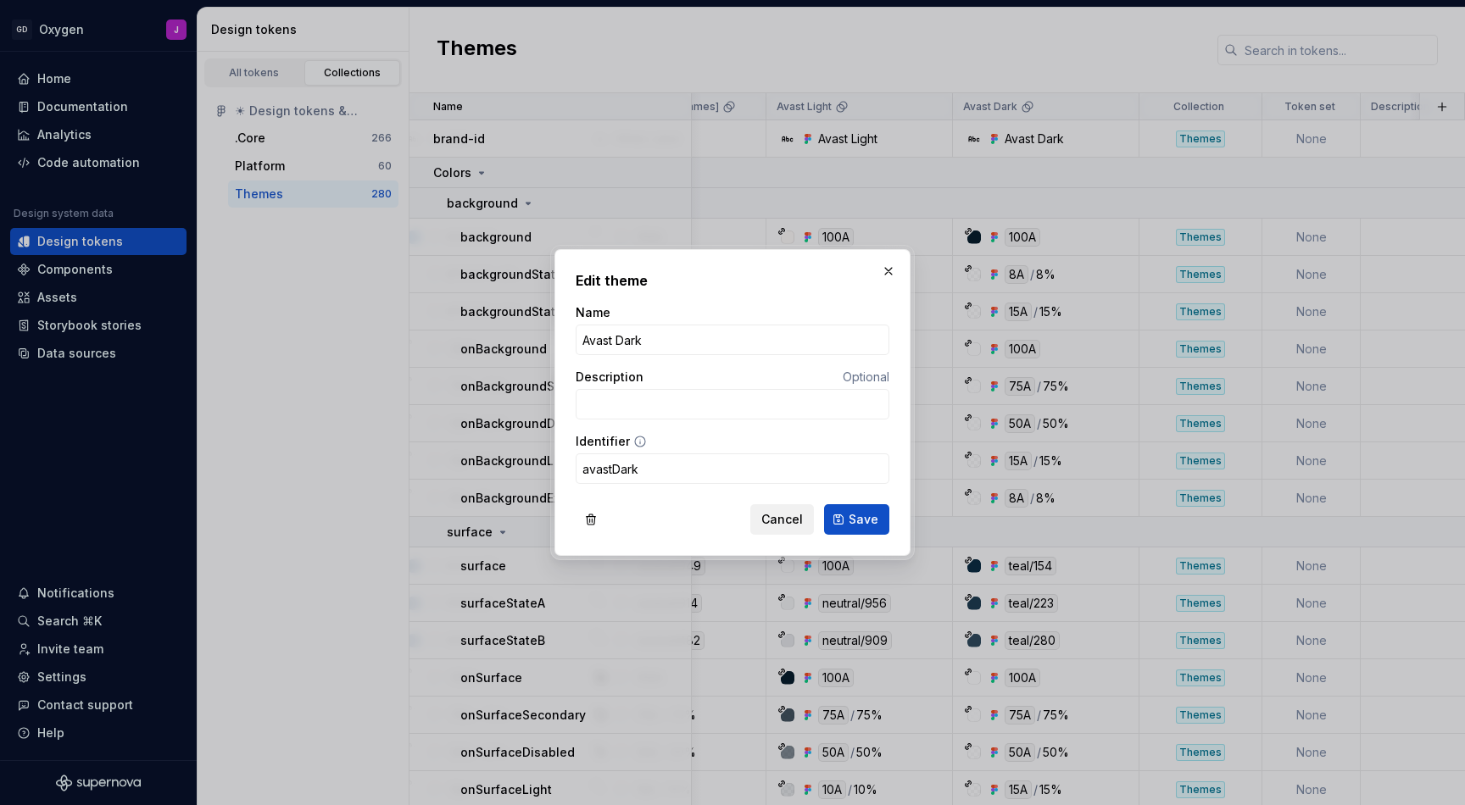
click at [799, 512] on span "Cancel" at bounding box center [782, 519] width 42 height 17
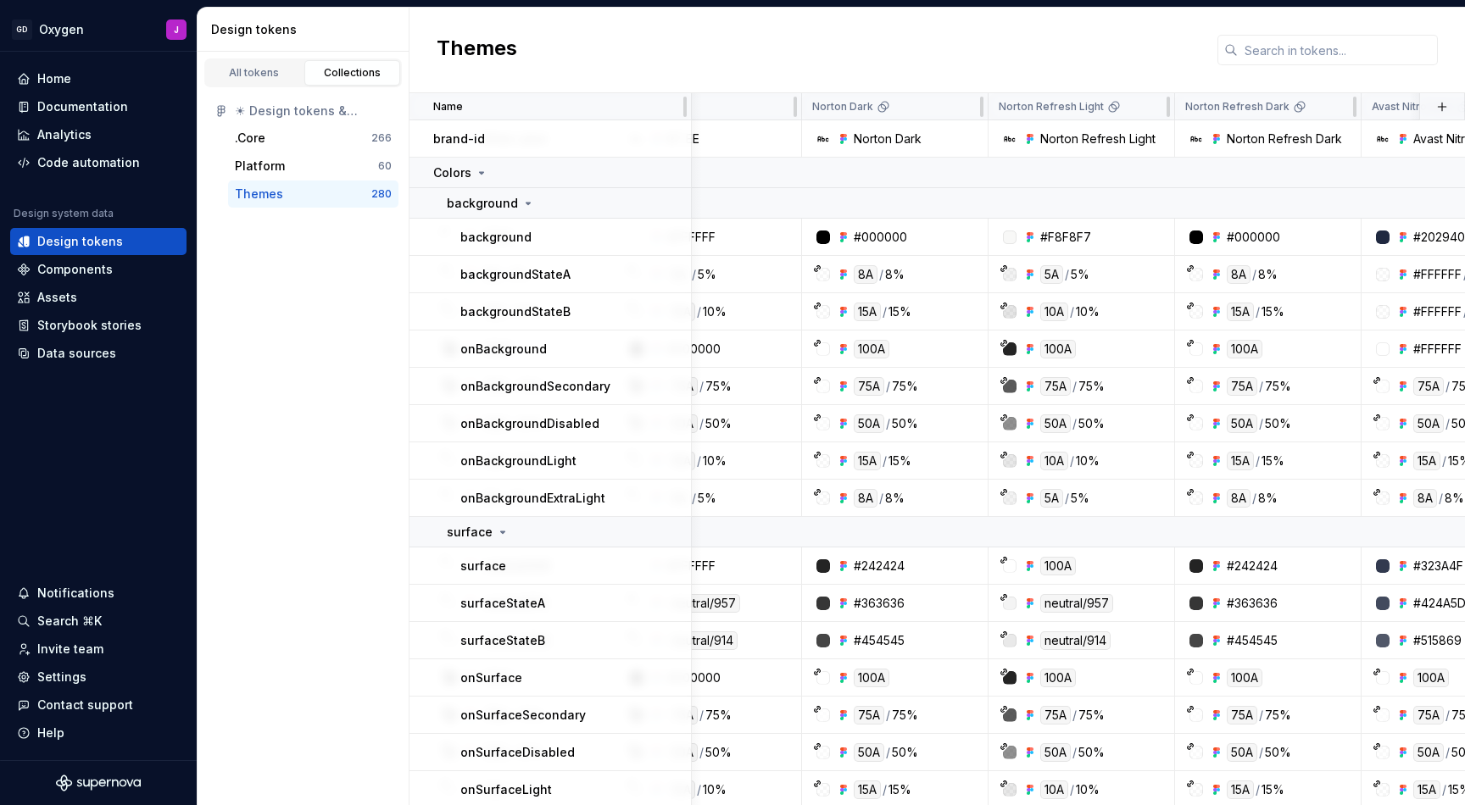
scroll to position [0, 264]
click at [1156, 107] on html "GD Oxygen J Home Documentation Analytics Code automation Design system data Des…" at bounding box center [732, 402] width 1465 height 805
click at [1174, 136] on span "Edit theme" at bounding box center [1227, 139] width 110 height 17
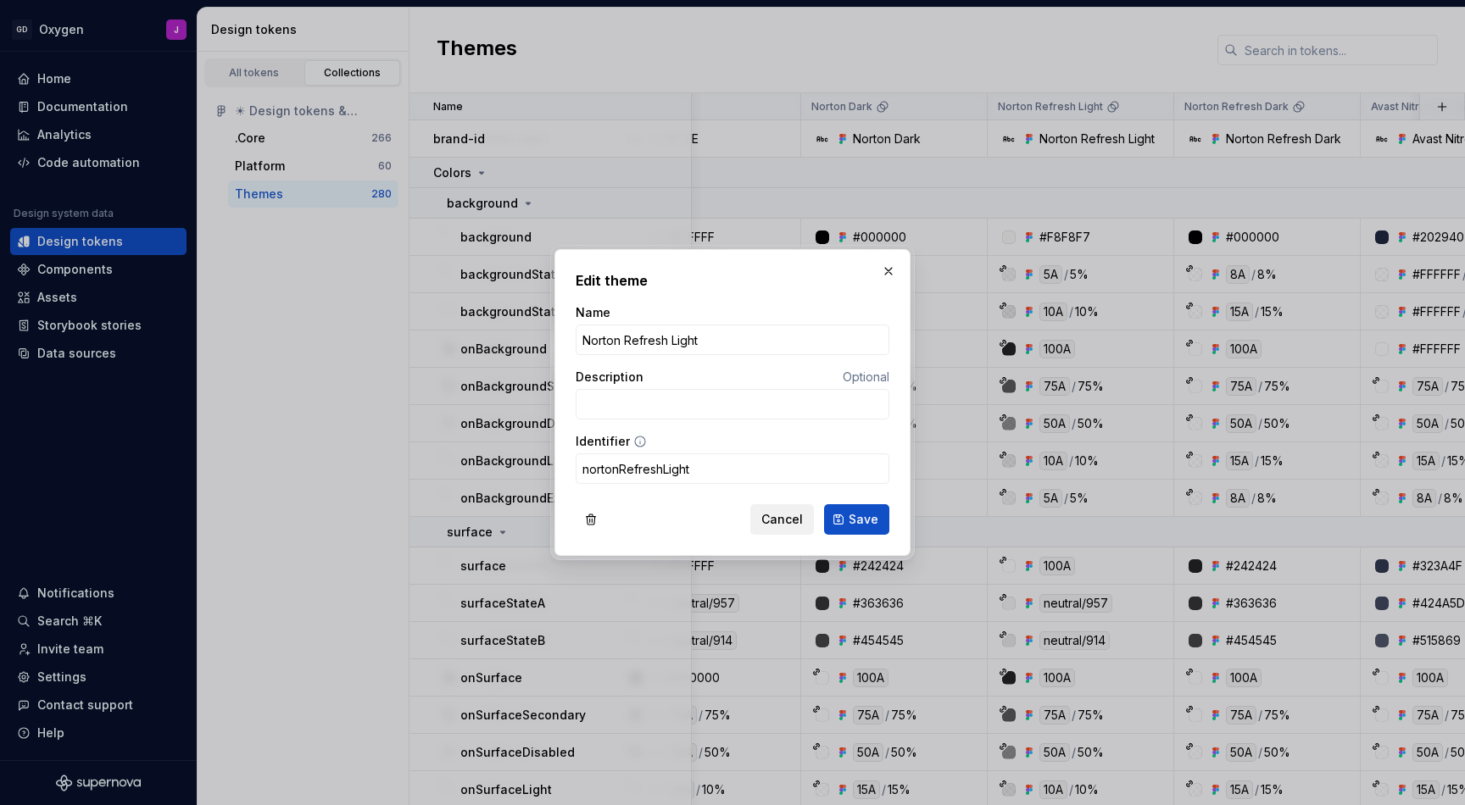
click at [801, 521] on span "Cancel" at bounding box center [782, 519] width 42 height 17
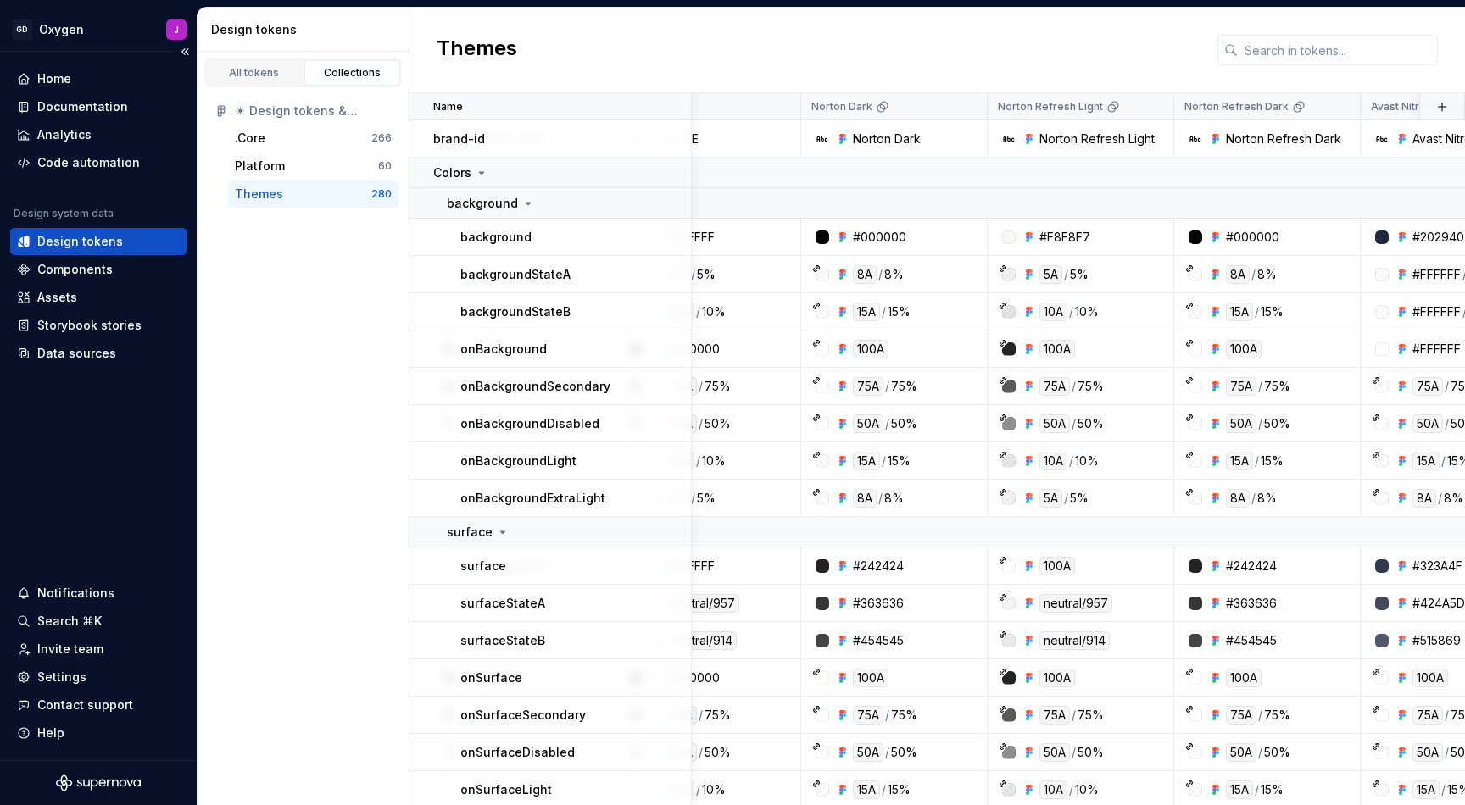
click at [81, 244] on div "Design tokens" at bounding box center [80, 241] width 86 height 17
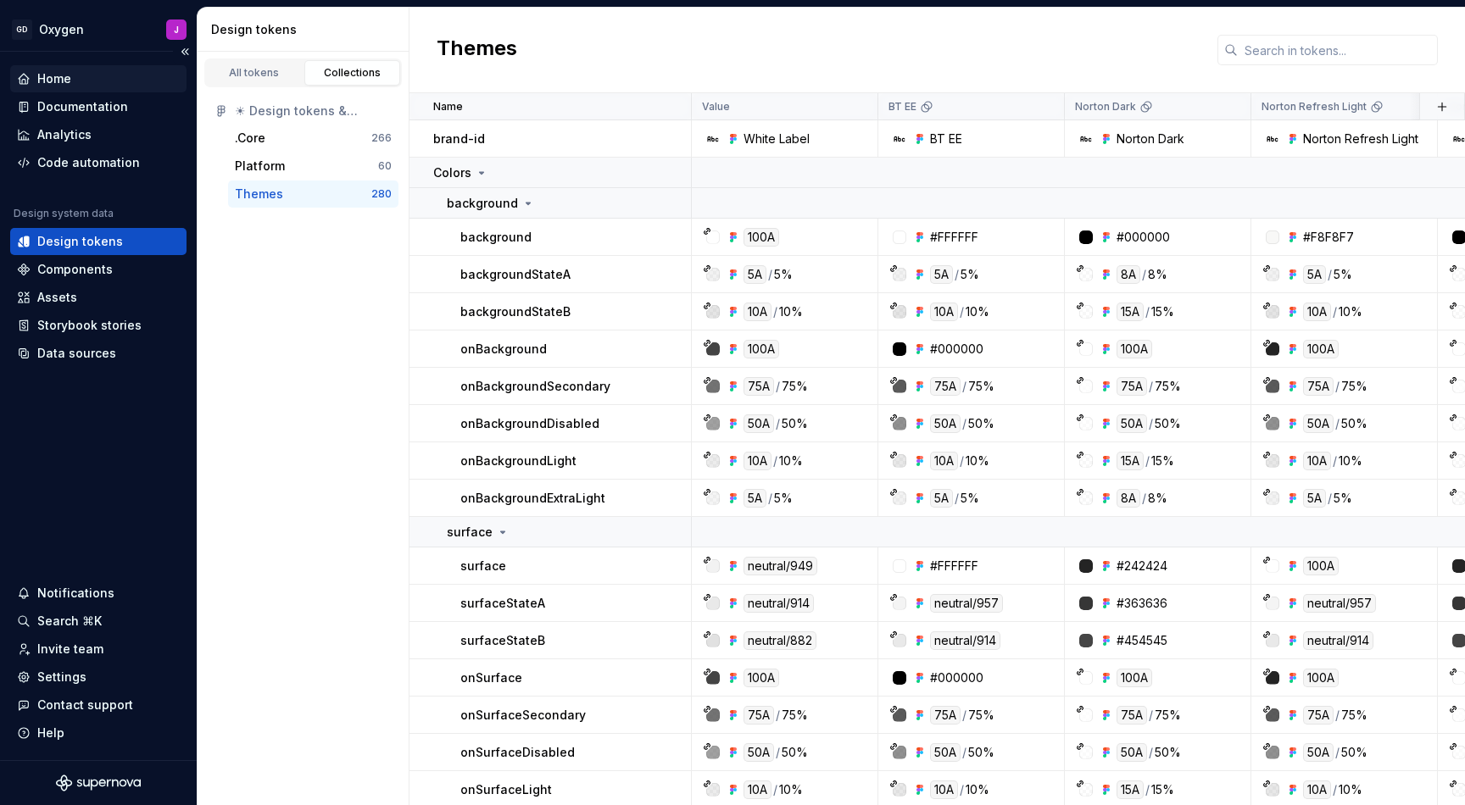
click at [65, 83] on div "Home" at bounding box center [54, 78] width 34 height 17
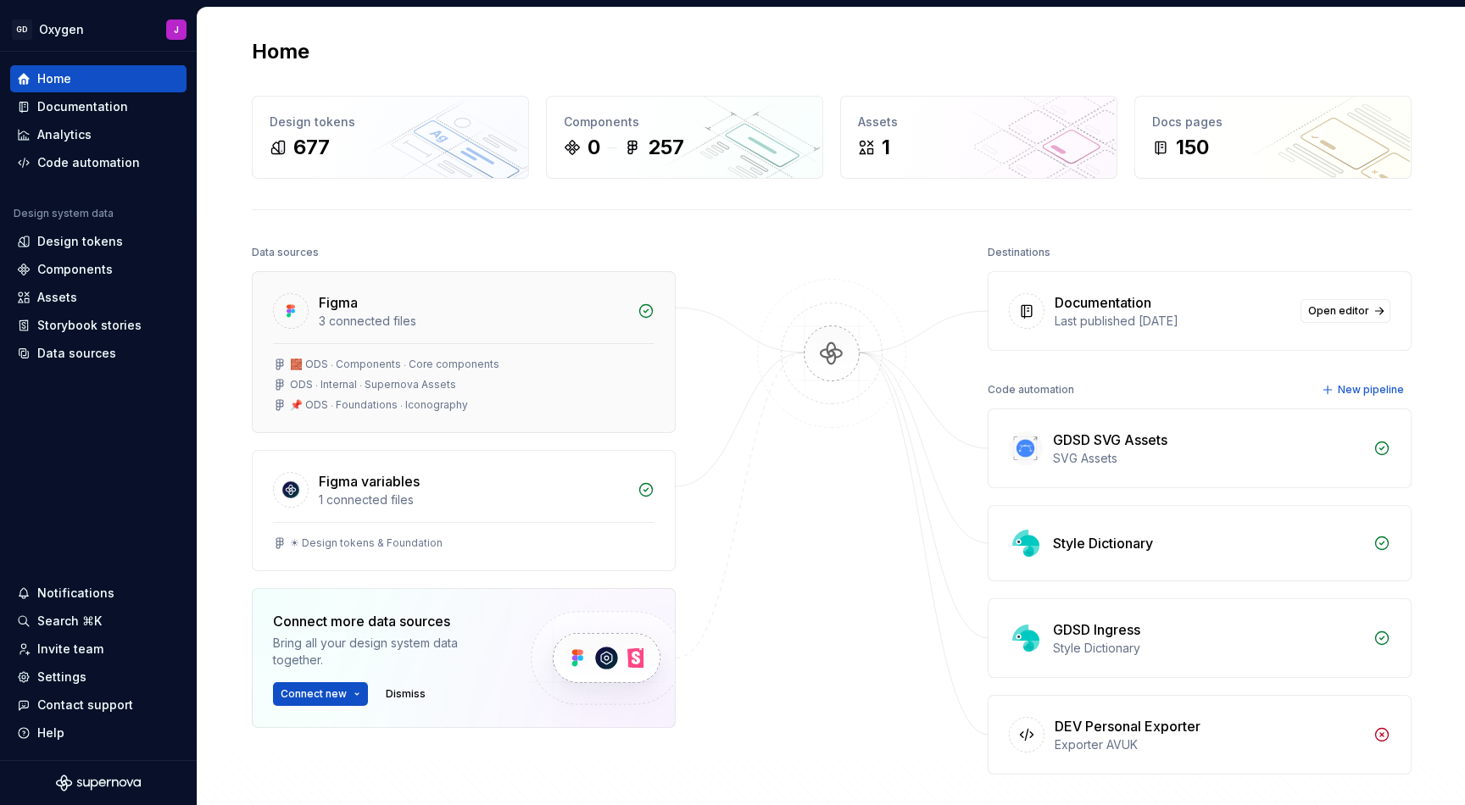
click at [428, 293] on div "Figma" at bounding box center [473, 303] width 309 height 20
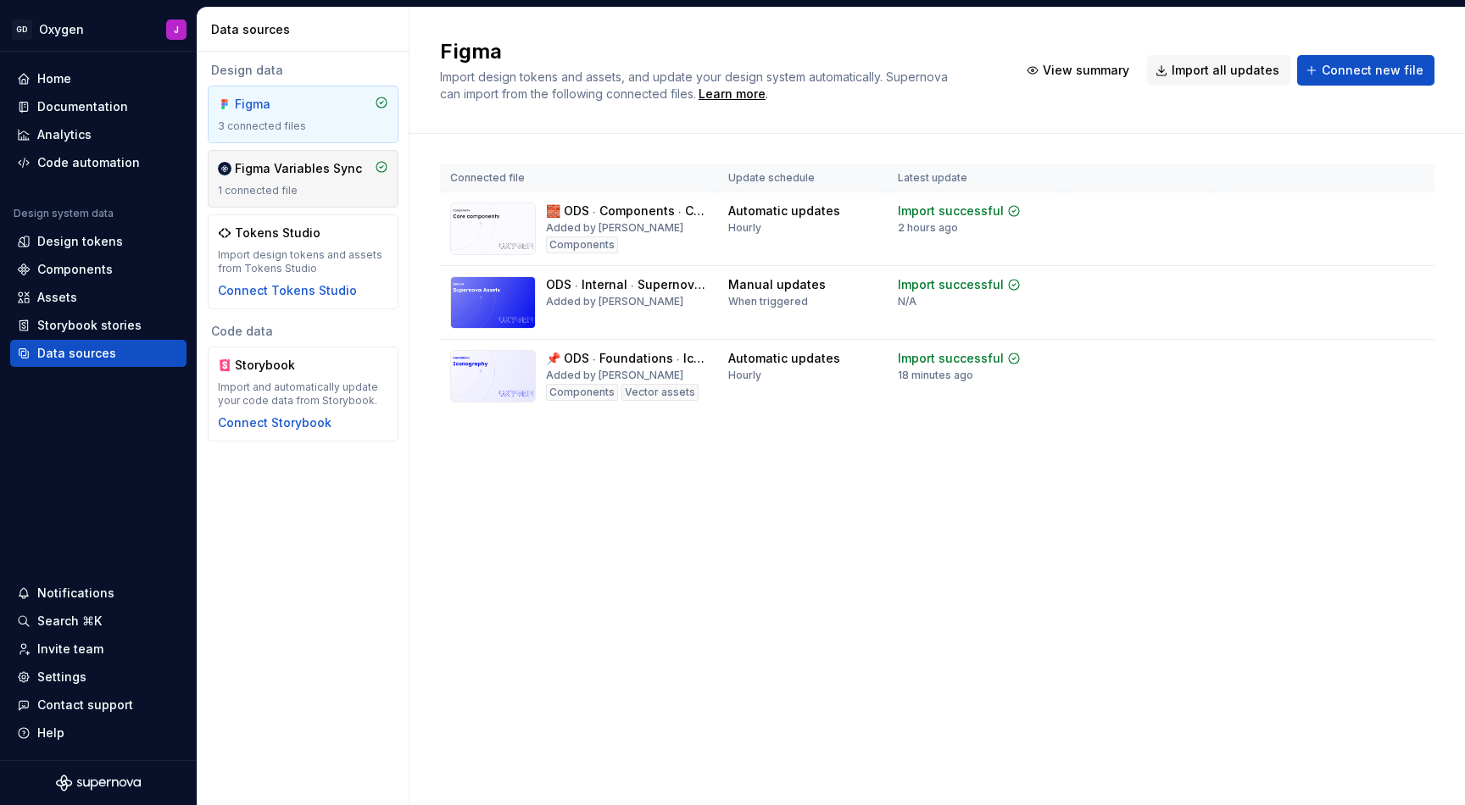
click at [297, 176] on div "Figma Variables Sync" at bounding box center [298, 168] width 127 height 17
